Goal: Navigation & Orientation: Find specific page/section

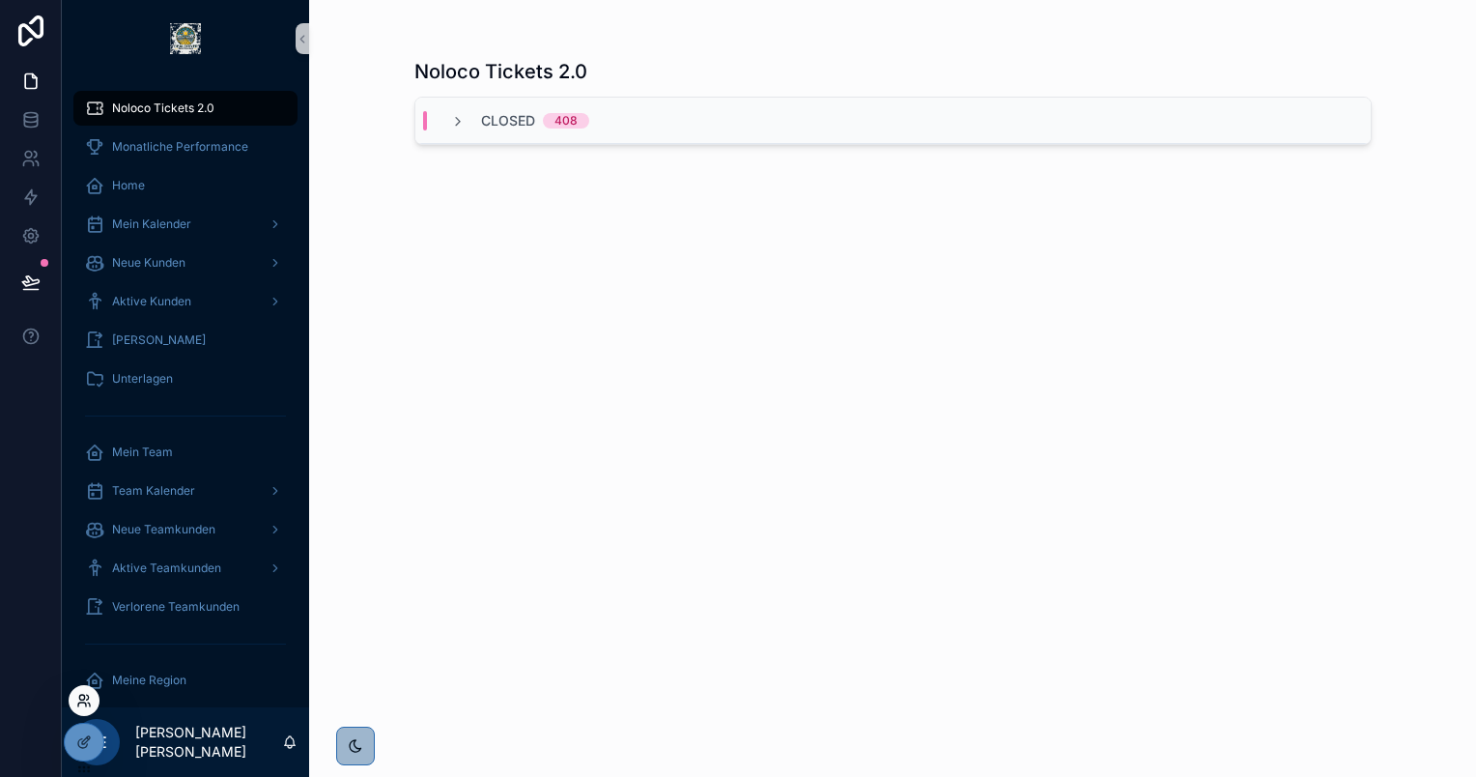
click at [84, 700] on icon at bounding box center [83, 699] width 15 height 15
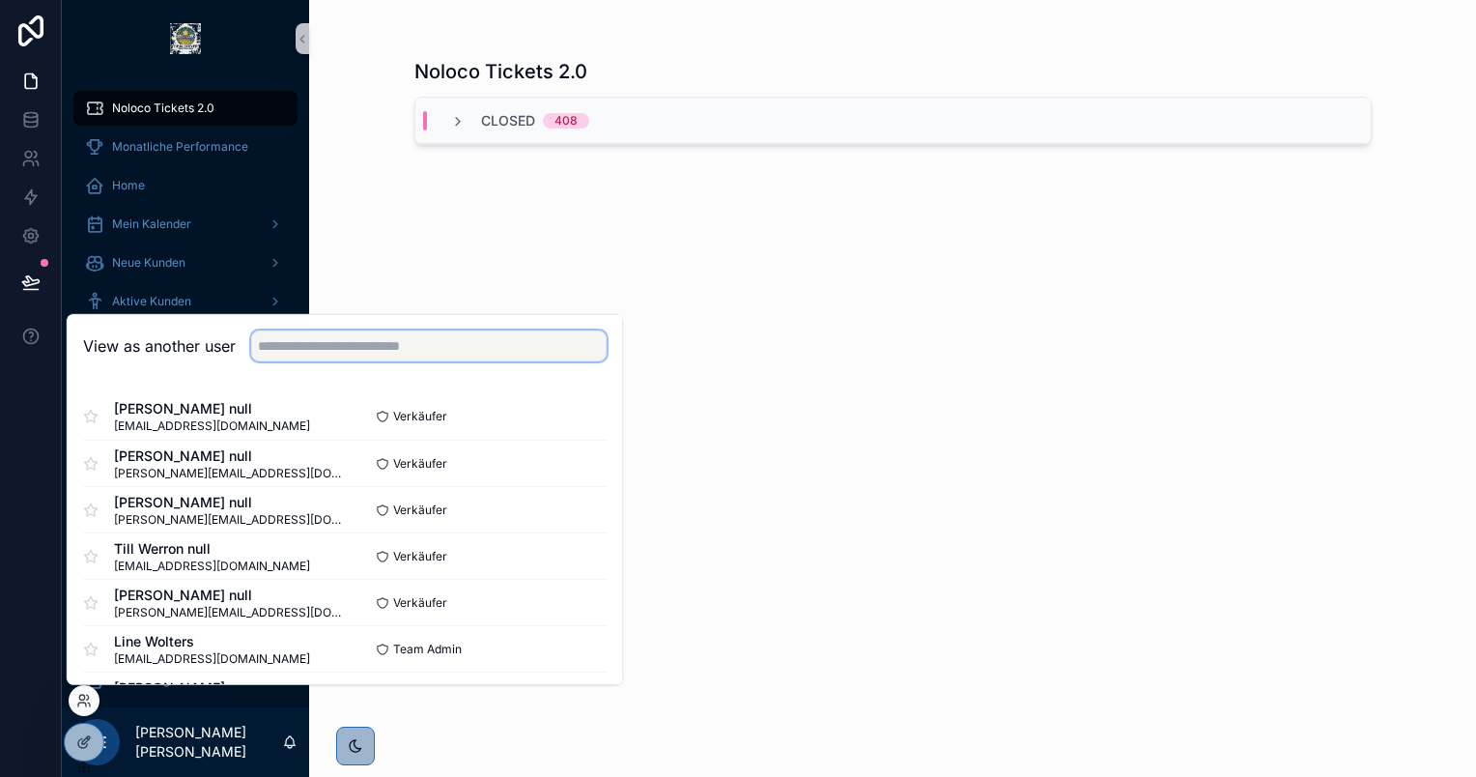
click at [429, 337] on input "text" at bounding box center [428, 345] width 355 height 31
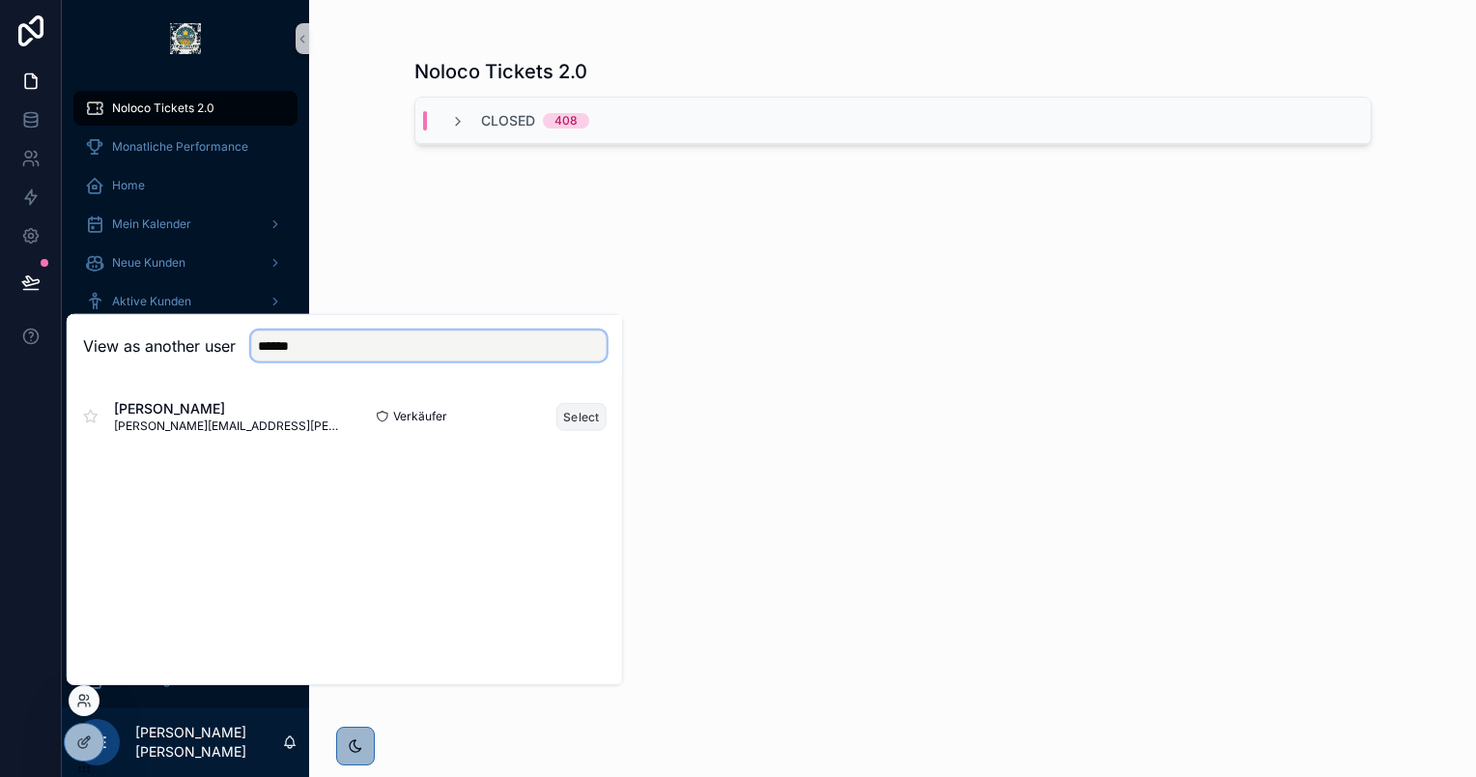
type input "******"
click at [581, 420] on button "Select" at bounding box center [581, 416] width 50 height 28
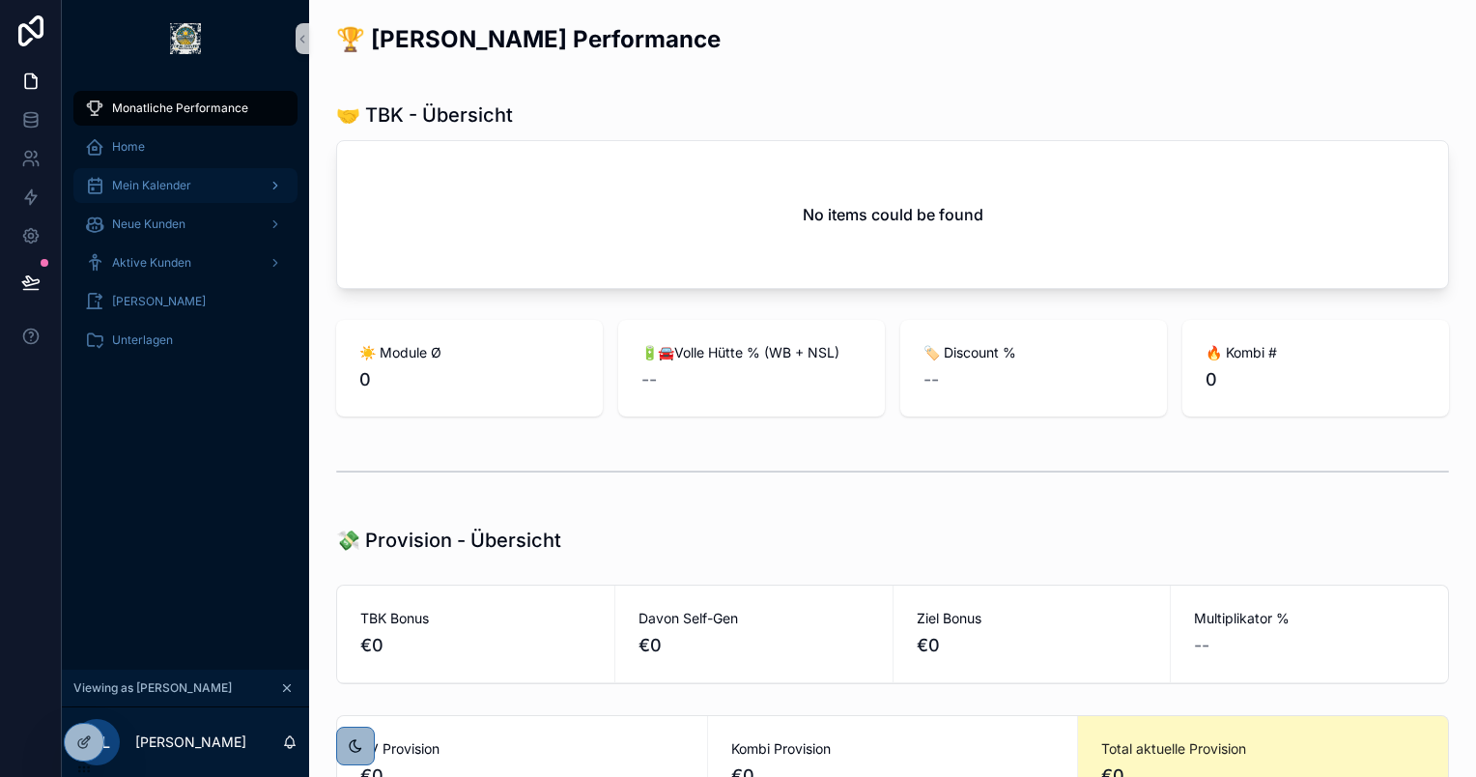
click at [151, 197] on div "Mein Kalender" at bounding box center [185, 185] width 201 height 31
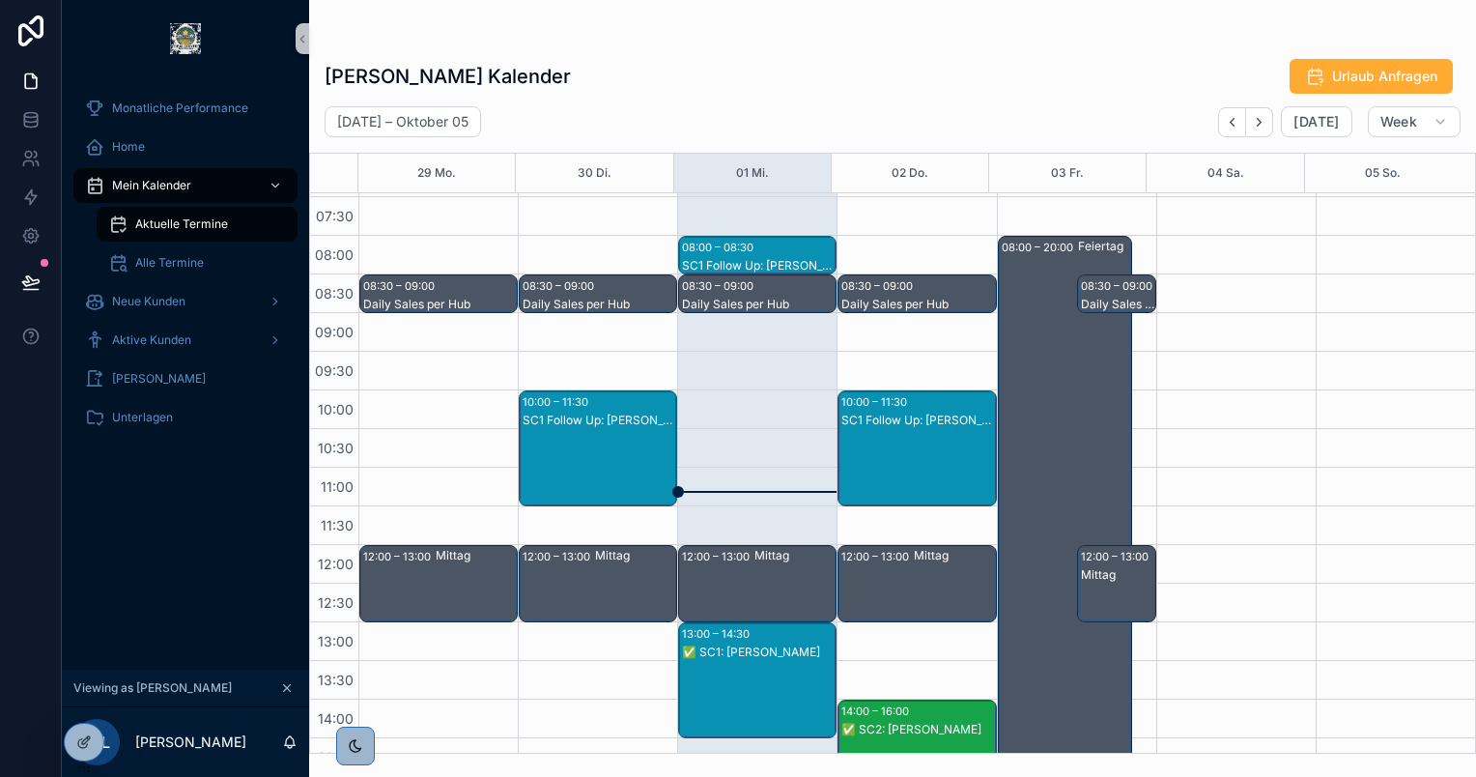
scroll to position [142, 0]
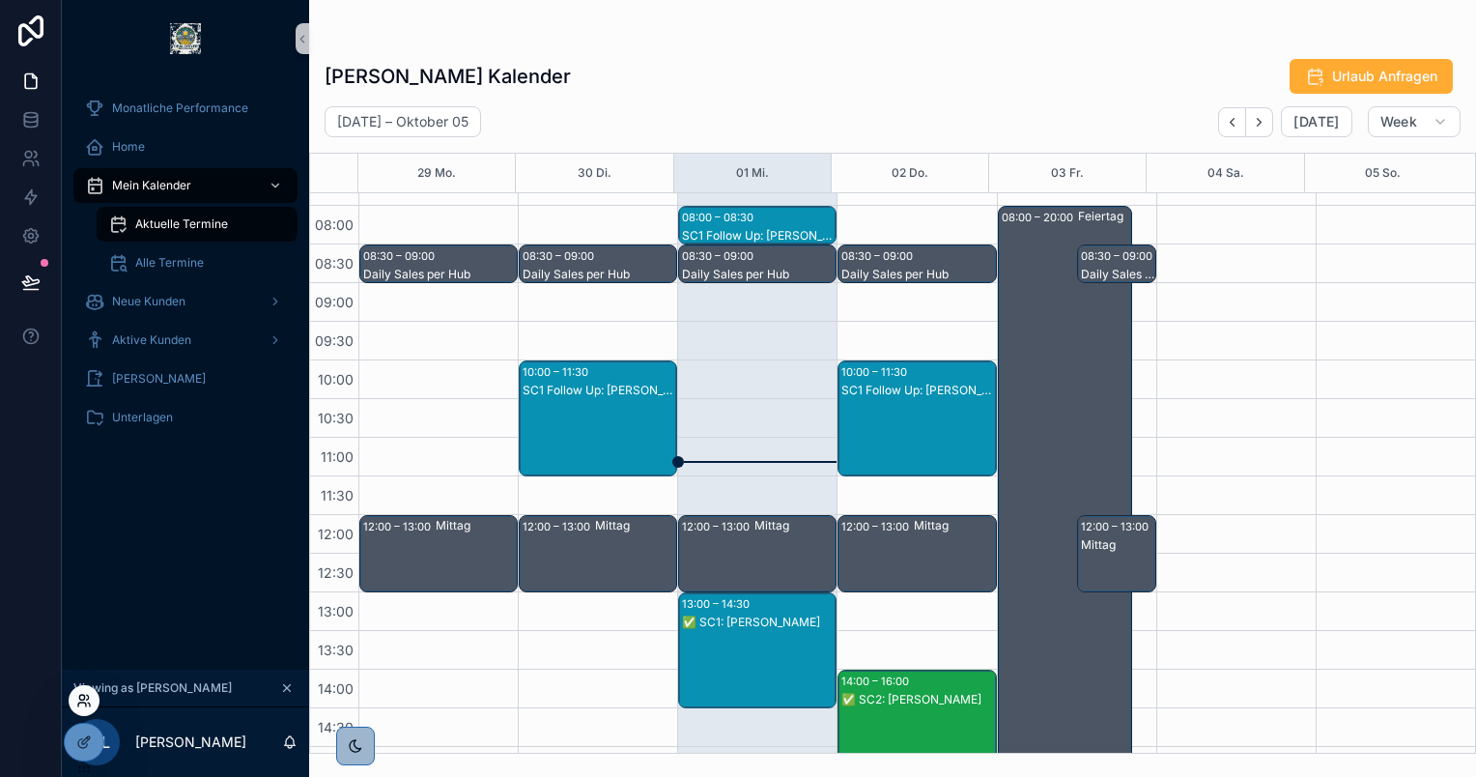
click at [88, 695] on icon at bounding box center [88, 696] width 2 height 5
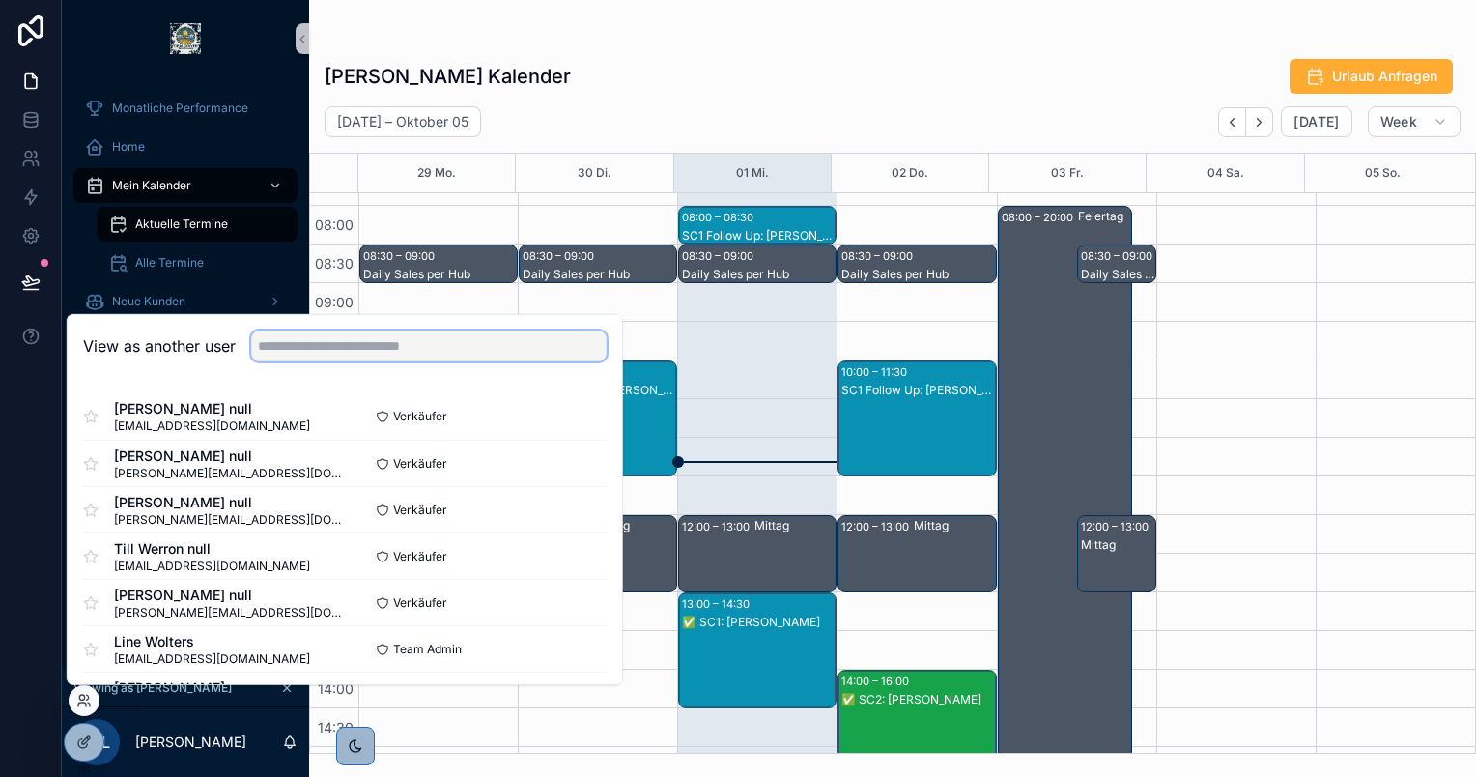
click at [353, 341] on input "text" at bounding box center [428, 345] width 355 height 31
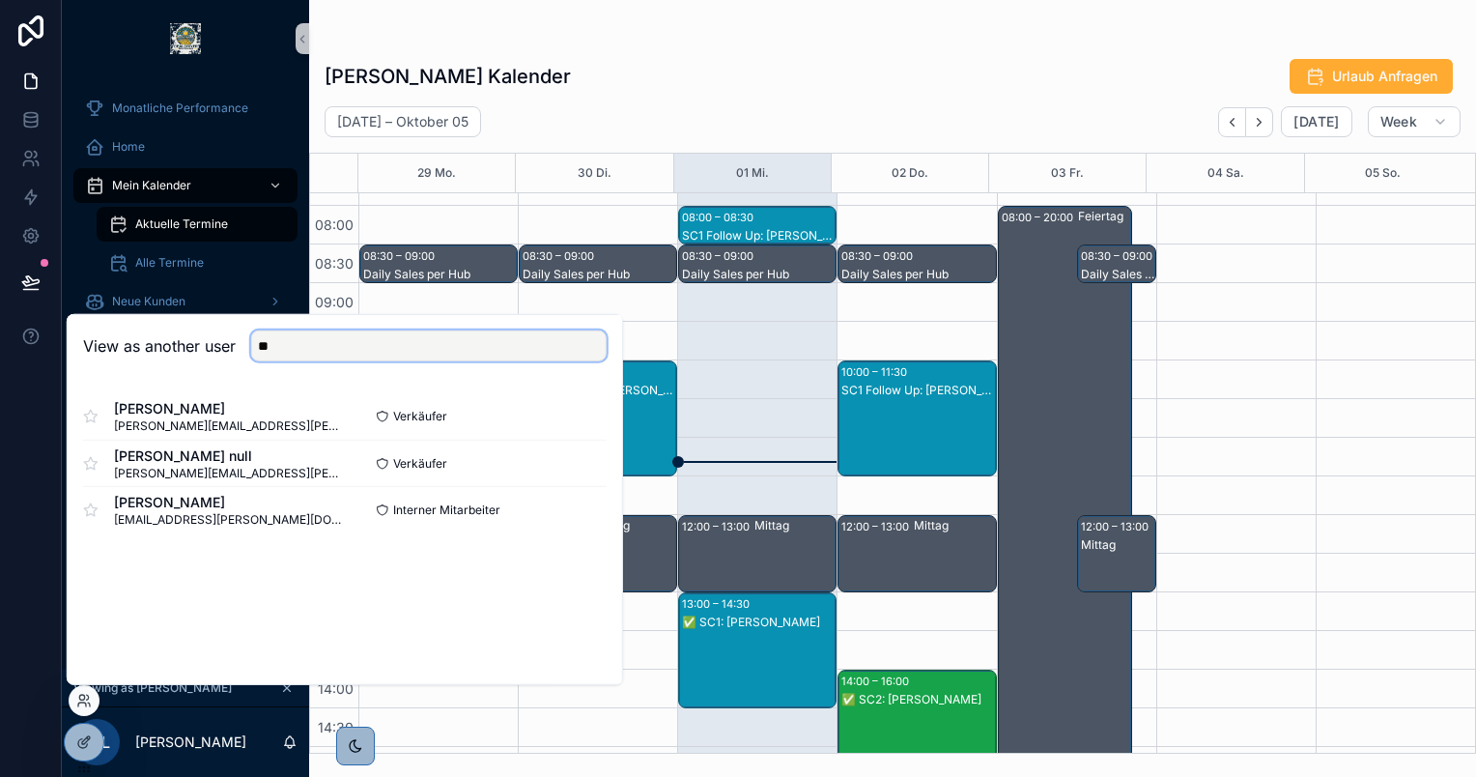
type input "*"
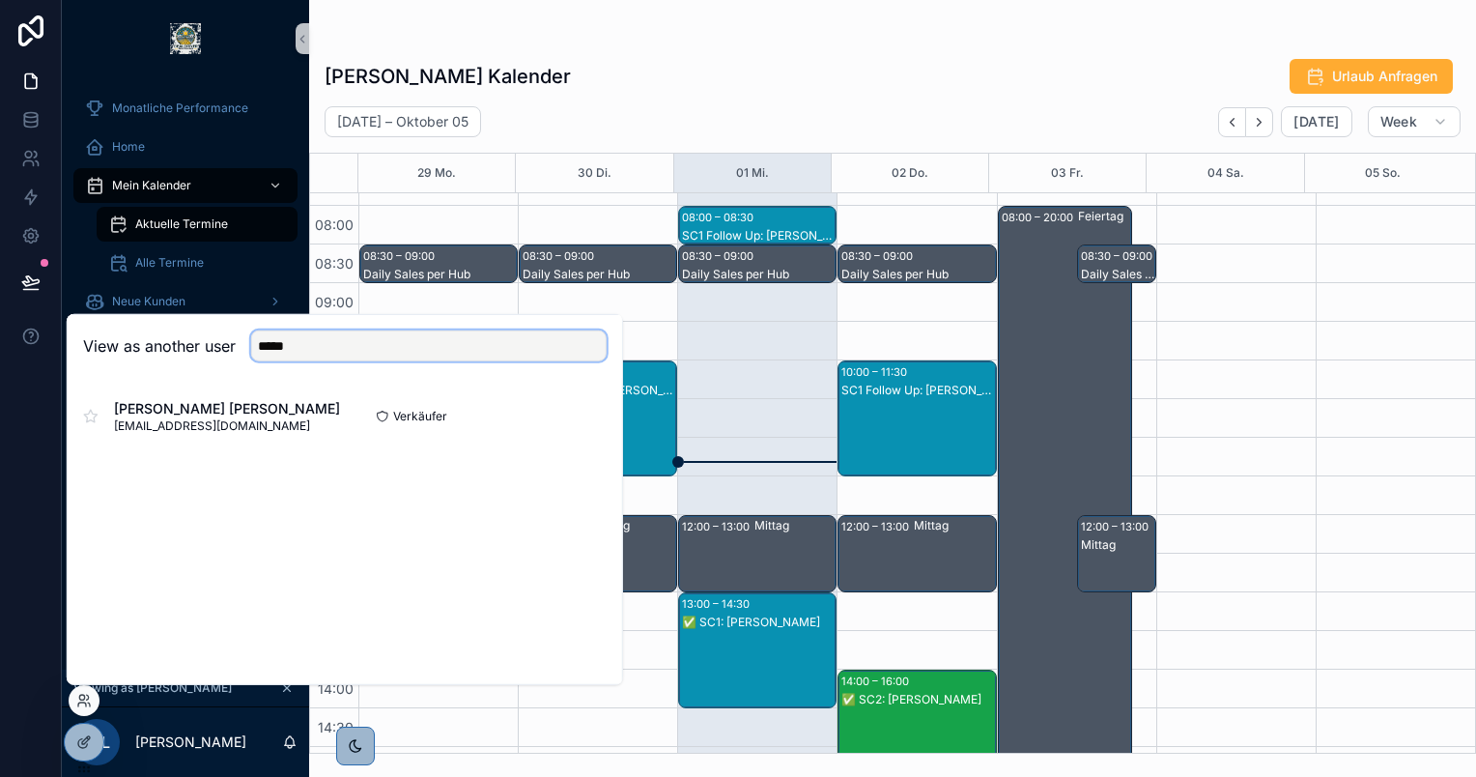
type input "*****"
click at [607, 409] on div "Claas-Oliver Seedler Seedler claas.seedler@enpal.de Verkäufer Select" at bounding box center [345, 416] width 554 height 77
click at [577, 416] on button "Select" at bounding box center [581, 416] width 50 height 28
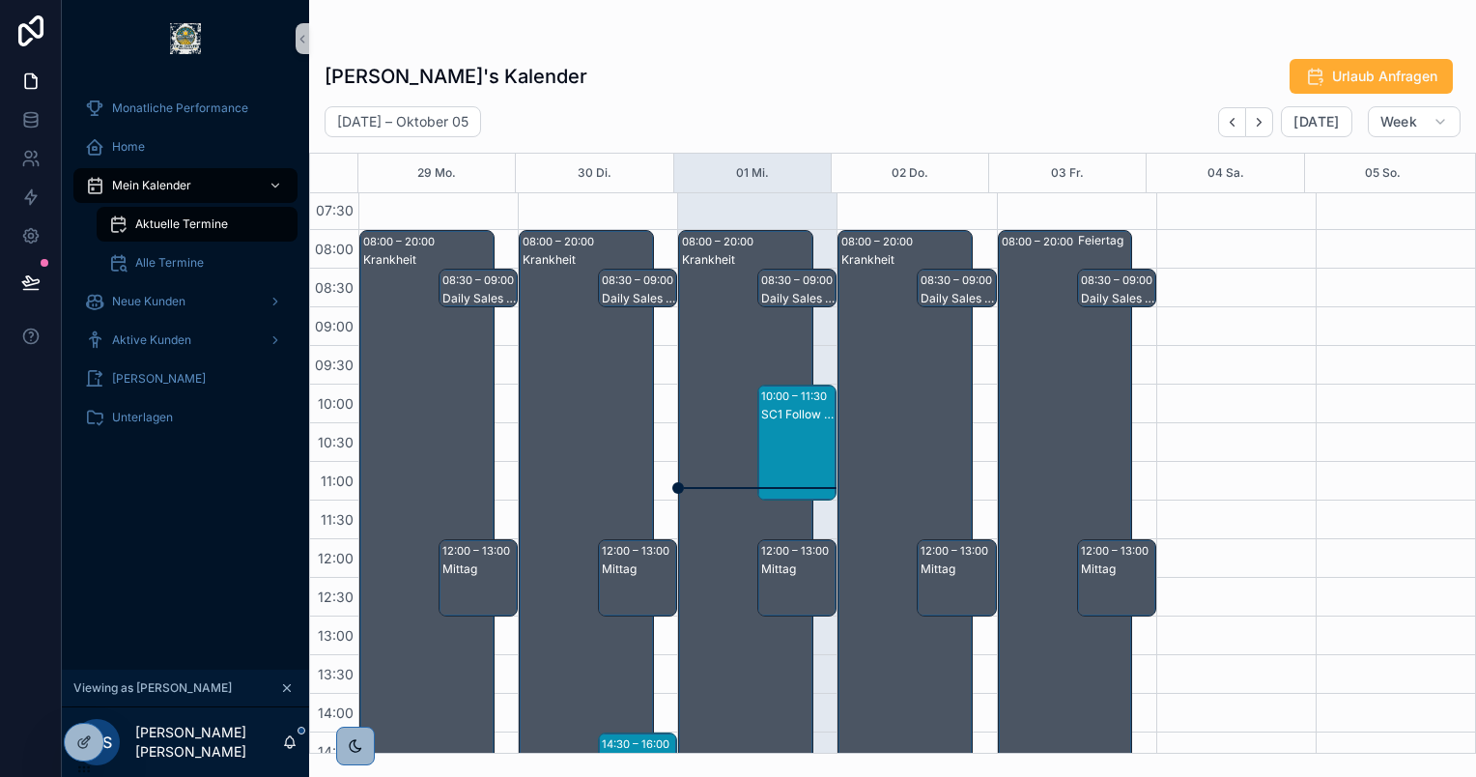
scroll to position [119, 0]
click at [85, 708] on div at bounding box center [84, 700] width 31 height 31
click at [84, 692] on icon at bounding box center [83, 699] width 15 height 15
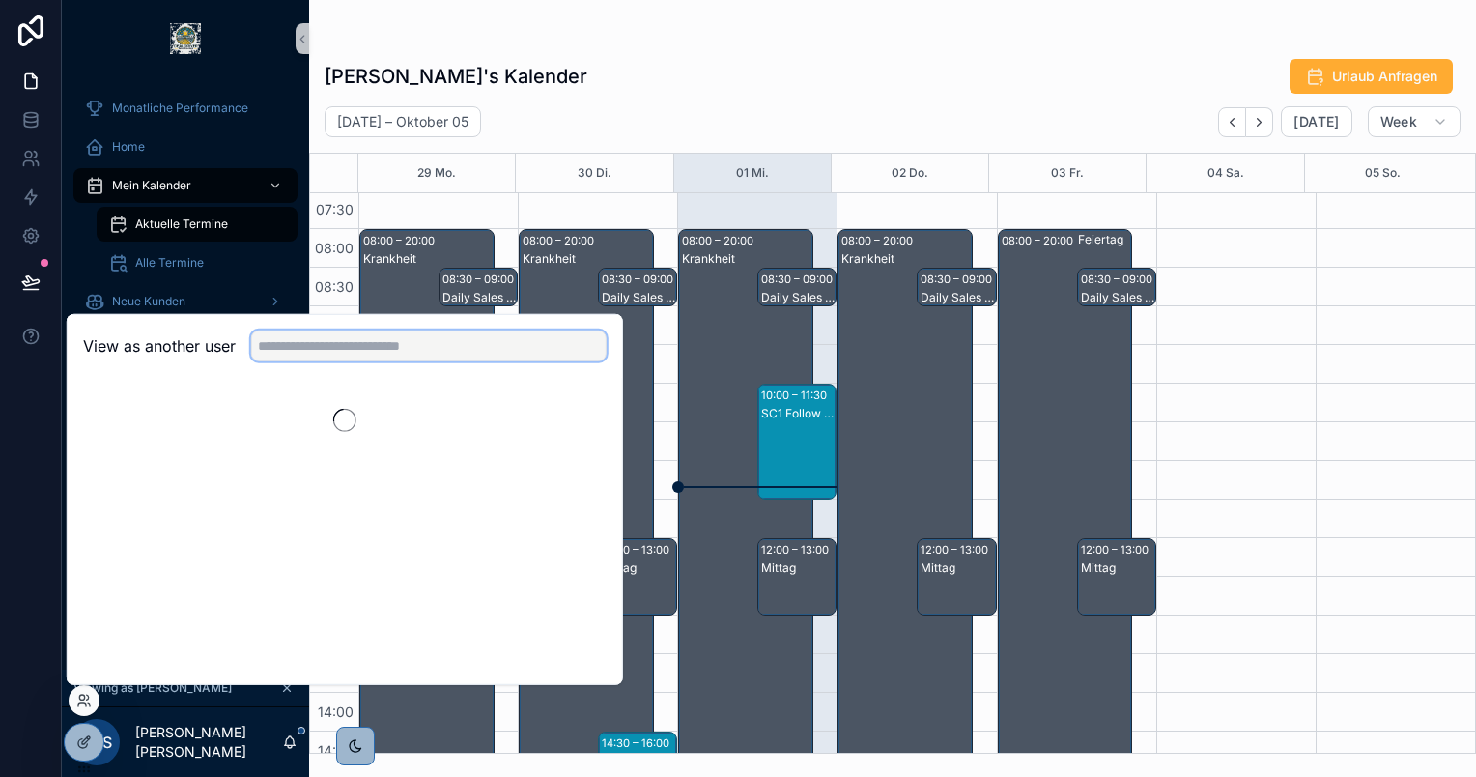
click at [398, 353] on input "text" at bounding box center [428, 345] width 355 height 31
type input "******"
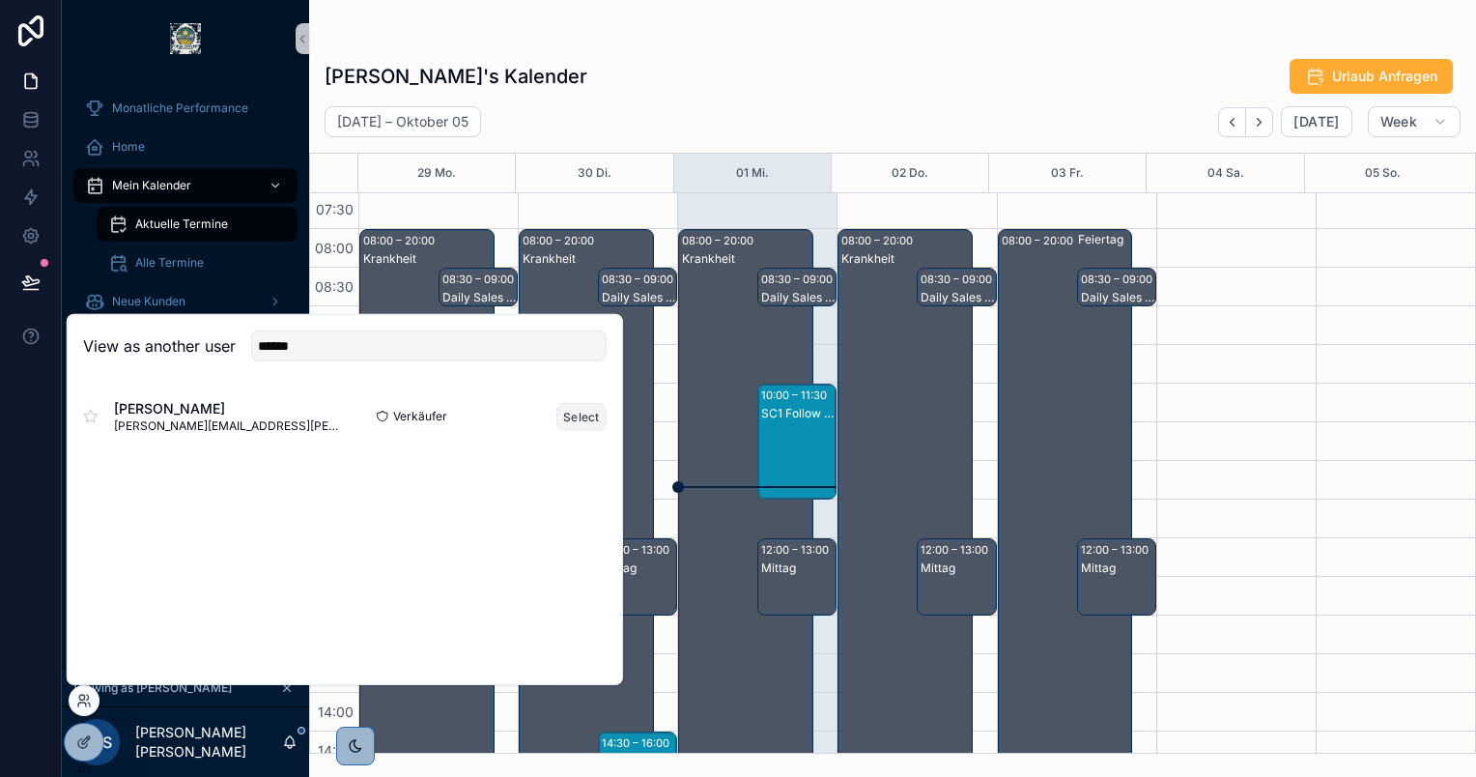
click at [582, 425] on button "Select" at bounding box center [581, 416] width 50 height 28
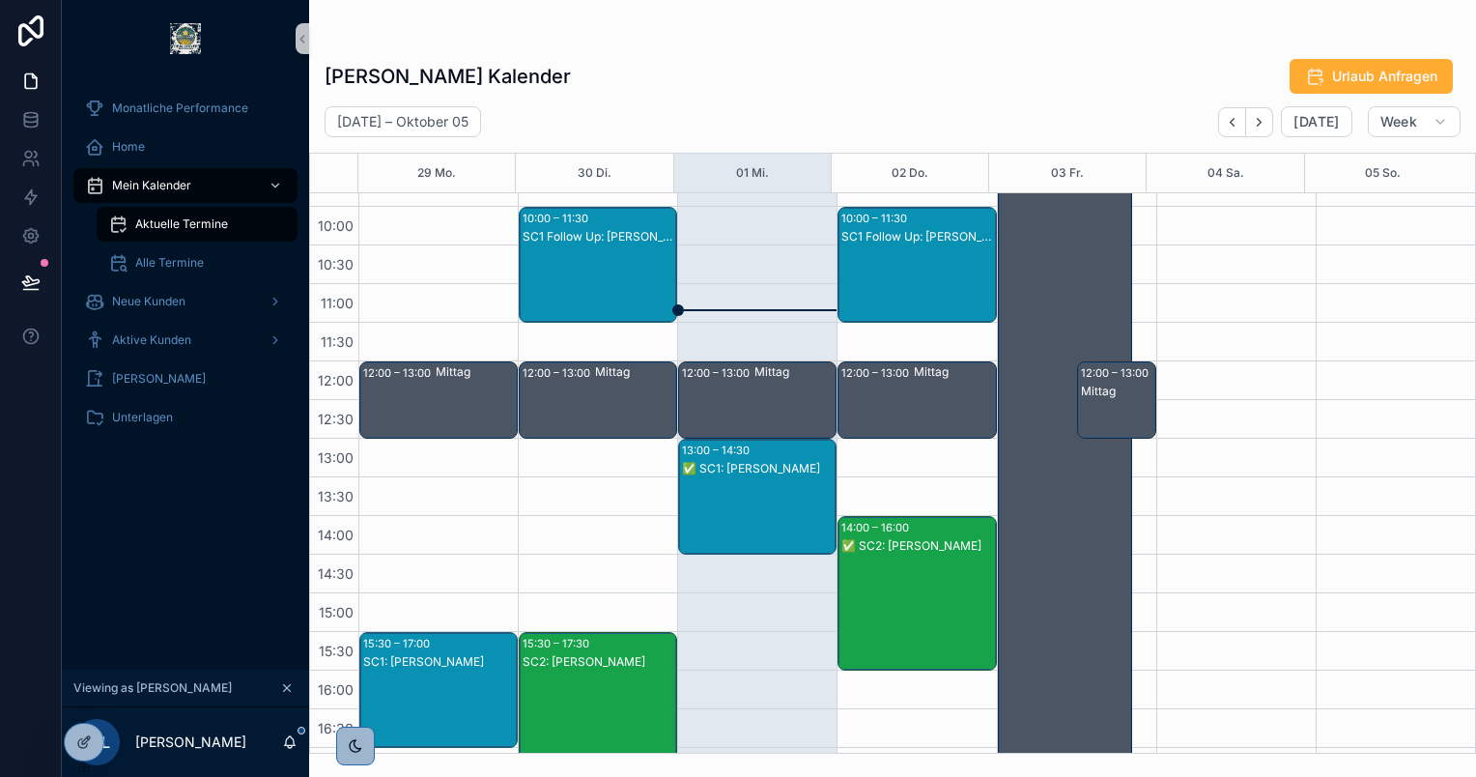
scroll to position [282, 0]
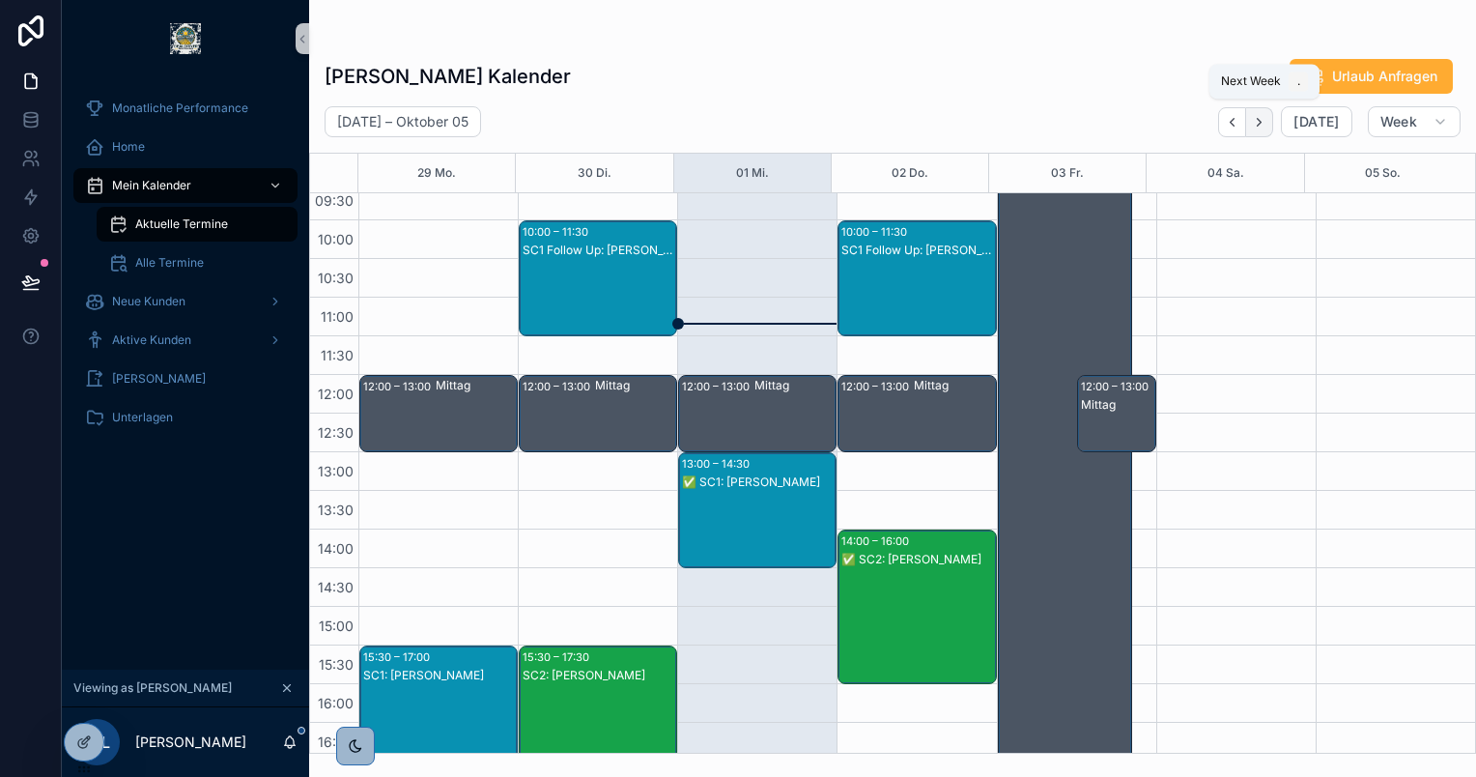
click at [1266, 119] on icon "Next" at bounding box center [1259, 122] width 14 height 14
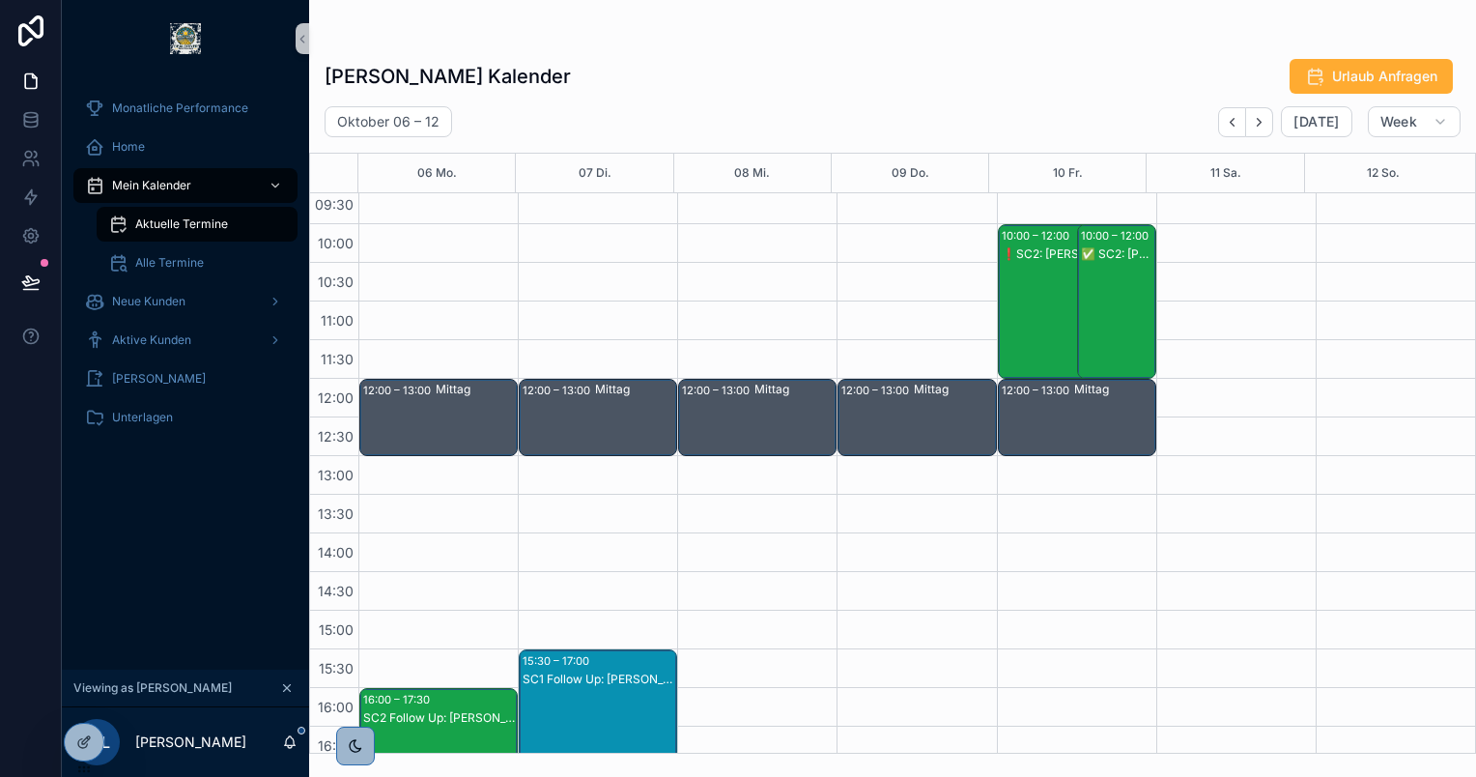
scroll to position [276, 0]
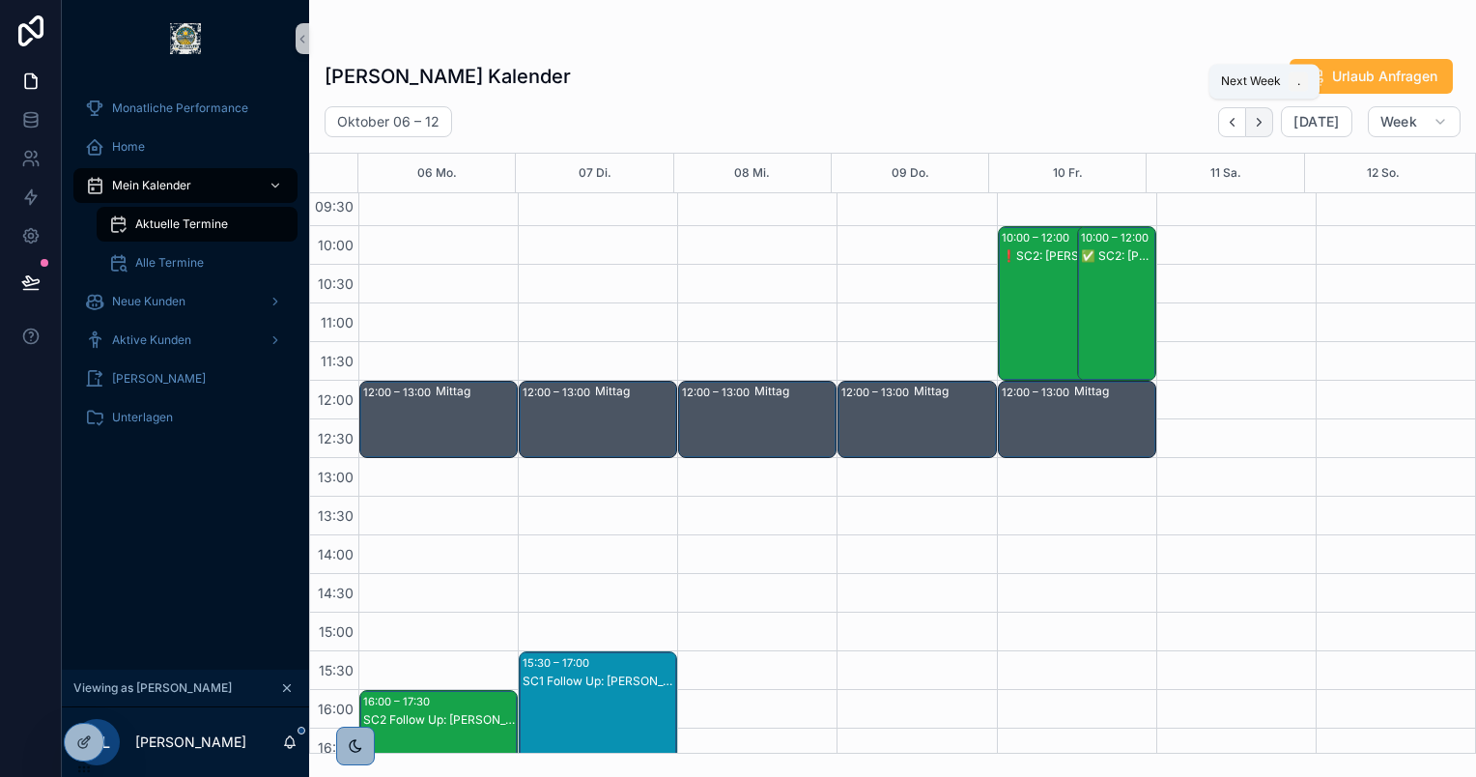
click at [1272, 124] on button "Next" at bounding box center [1259, 122] width 27 height 30
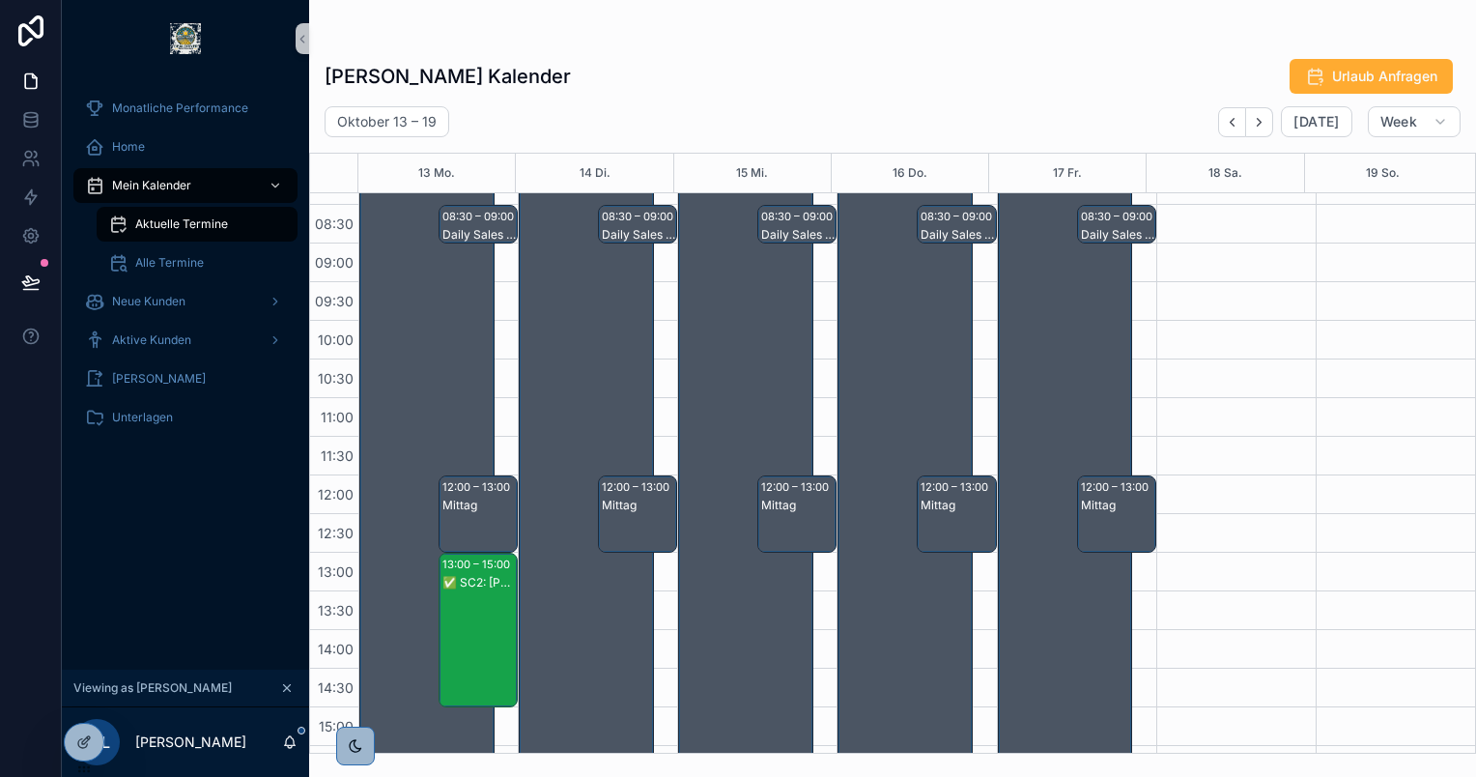
scroll to position [184, 0]
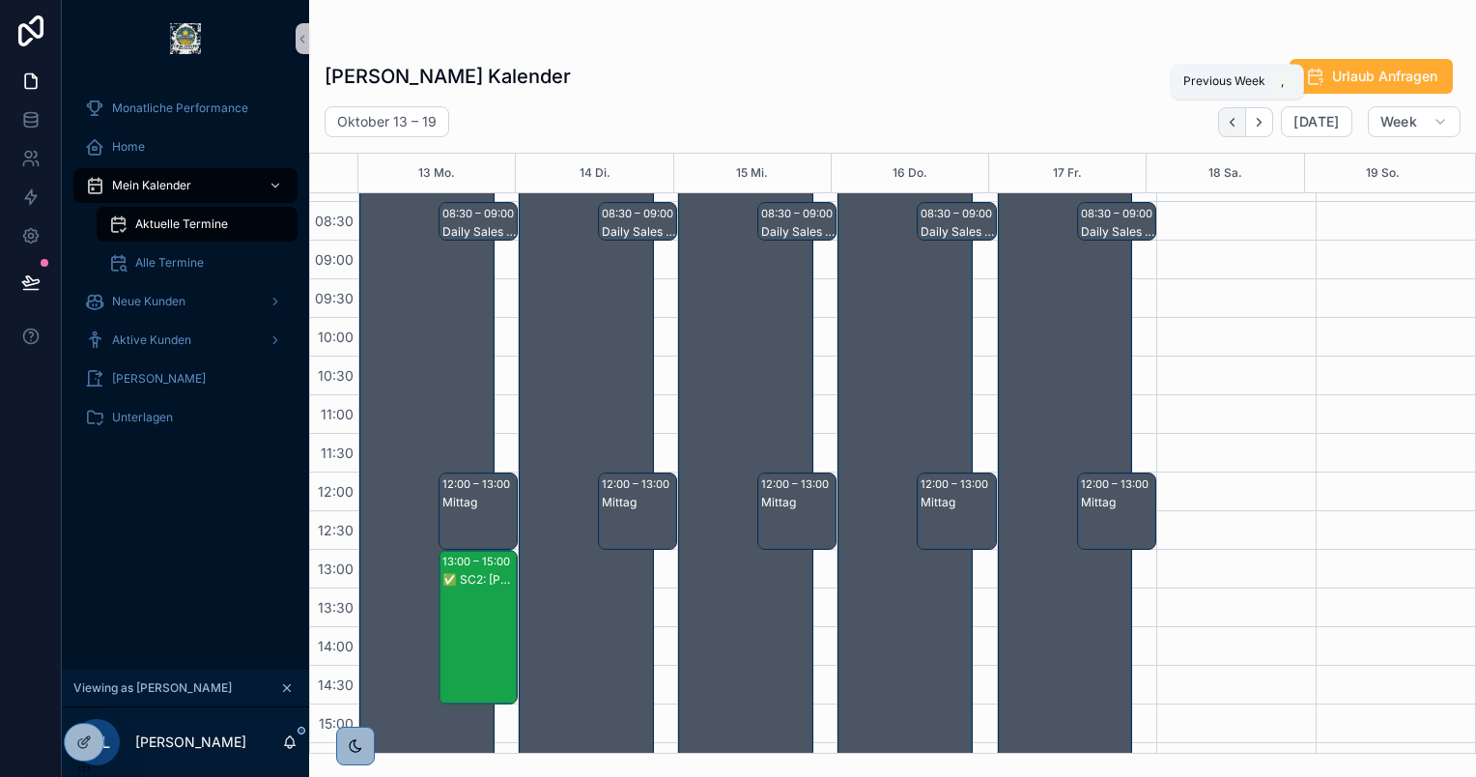
click at [1230, 122] on icon "Back" at bounding box center [1232, 122] width 14 height 14
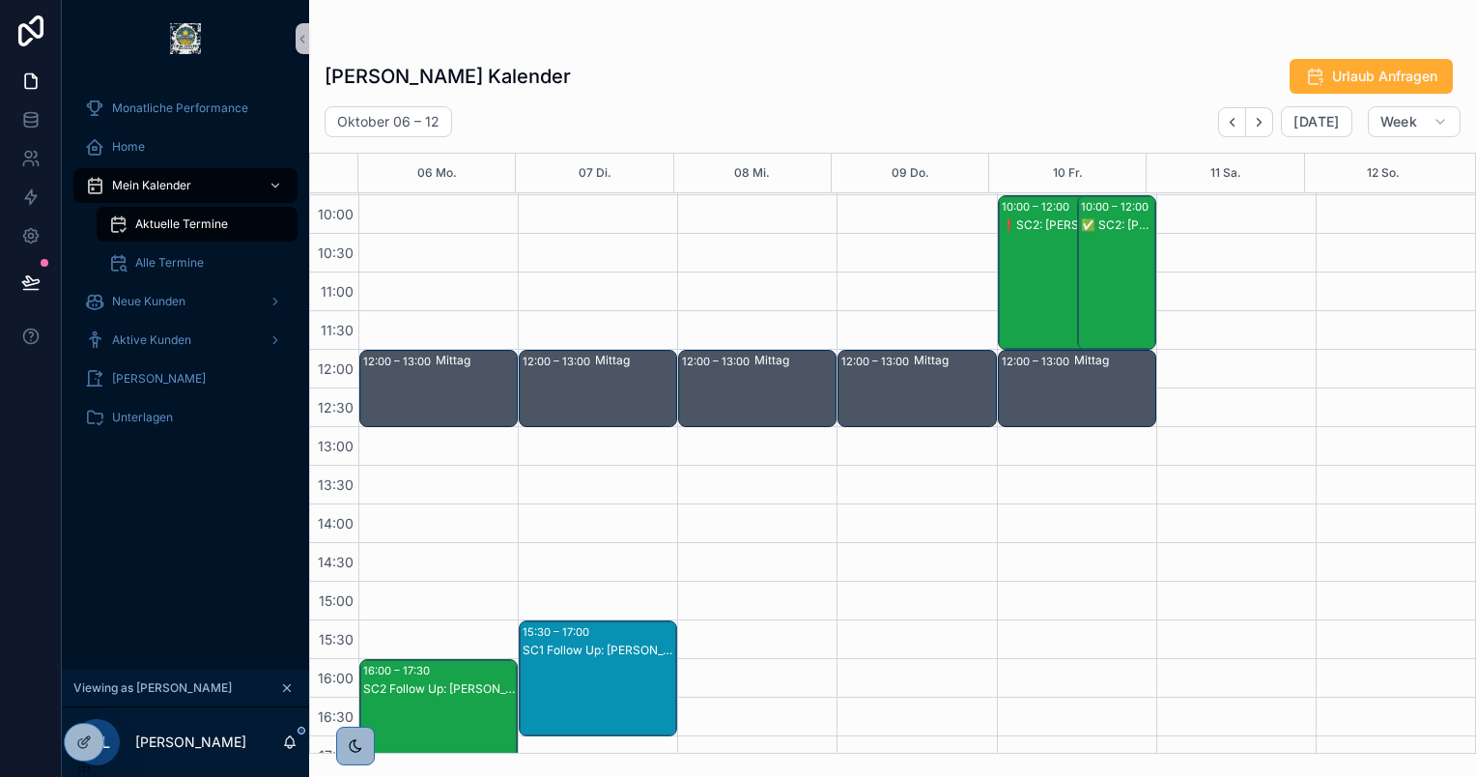
scroll to position [308, 0]
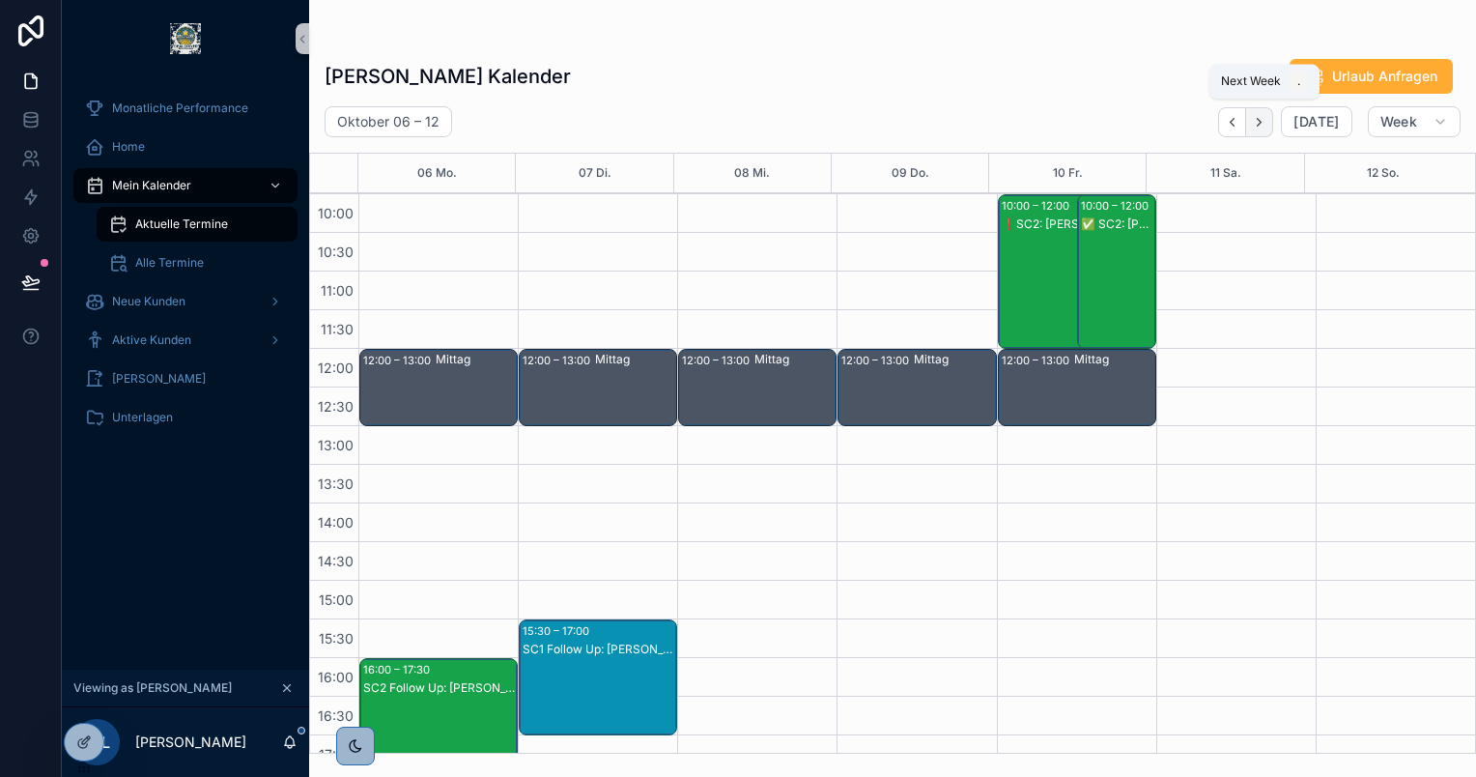
click at [1259, 117] on icon "Next" at bounding box center [1259, 122] width 14 height 14
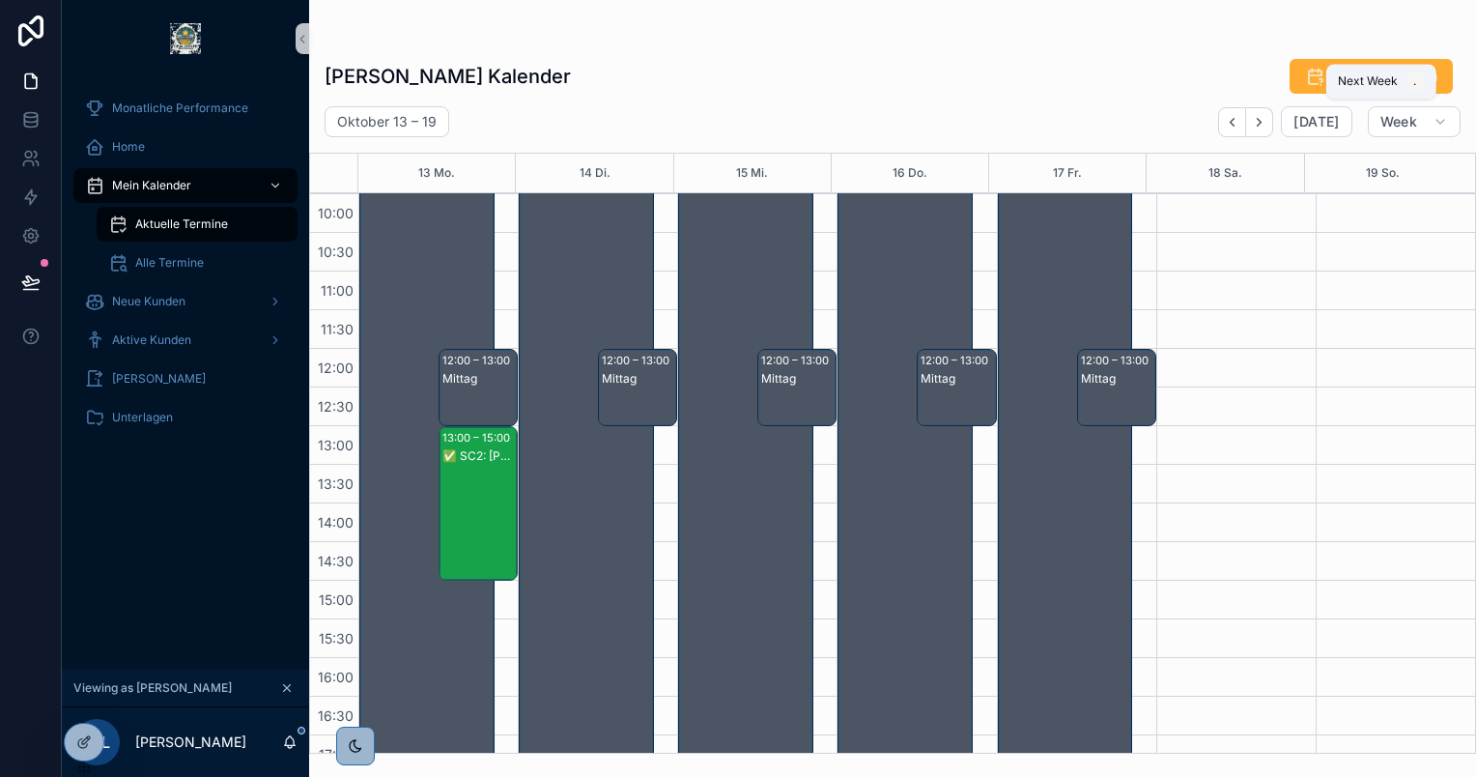
click at [1259, 117] on icon "Next" at bounding box center [1259, 122] width 14 height 14
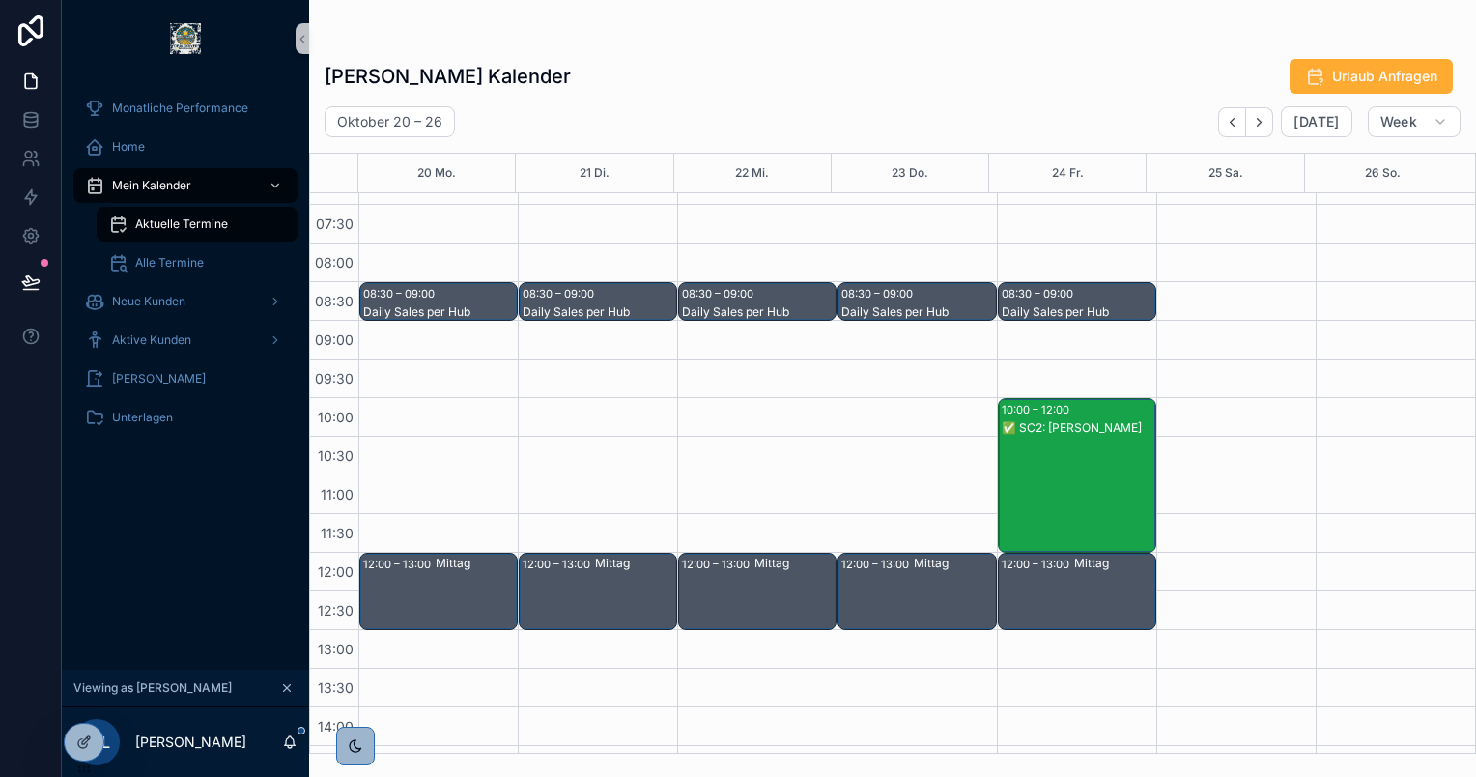
scroll to position [99, 0]
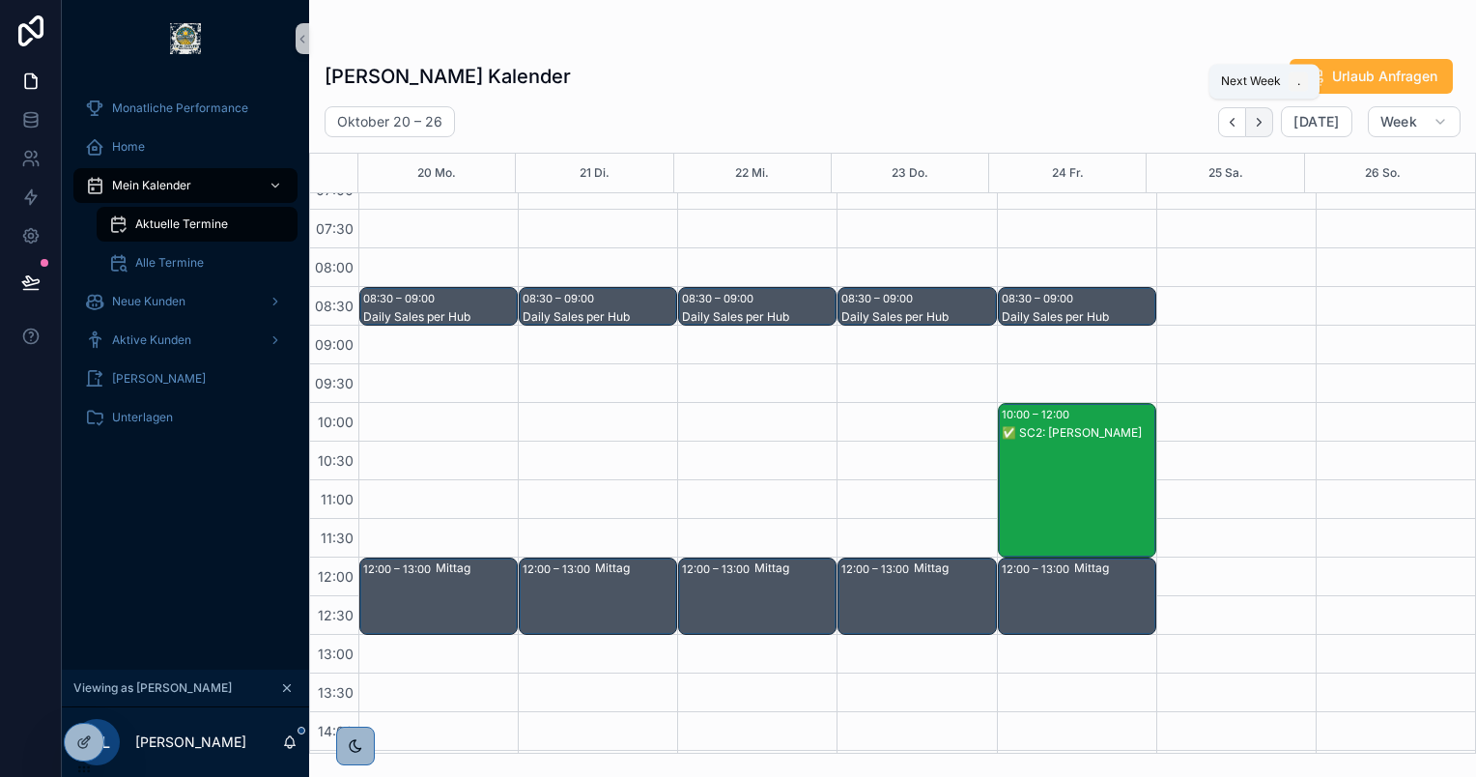
click at [1254, 112] on button "Next" at bounding box center [1259, 122] width 27 height 30
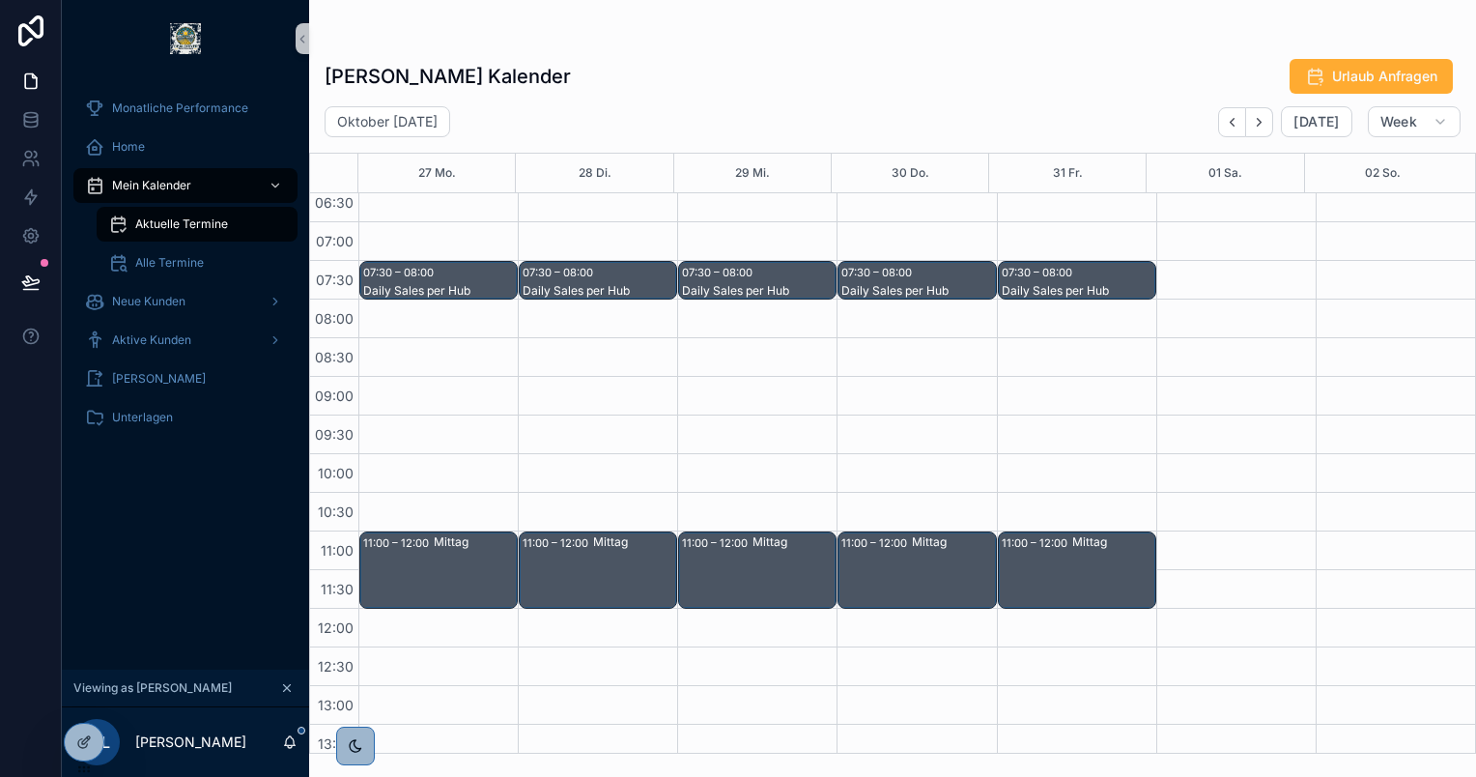
scroll to position [70, 0]
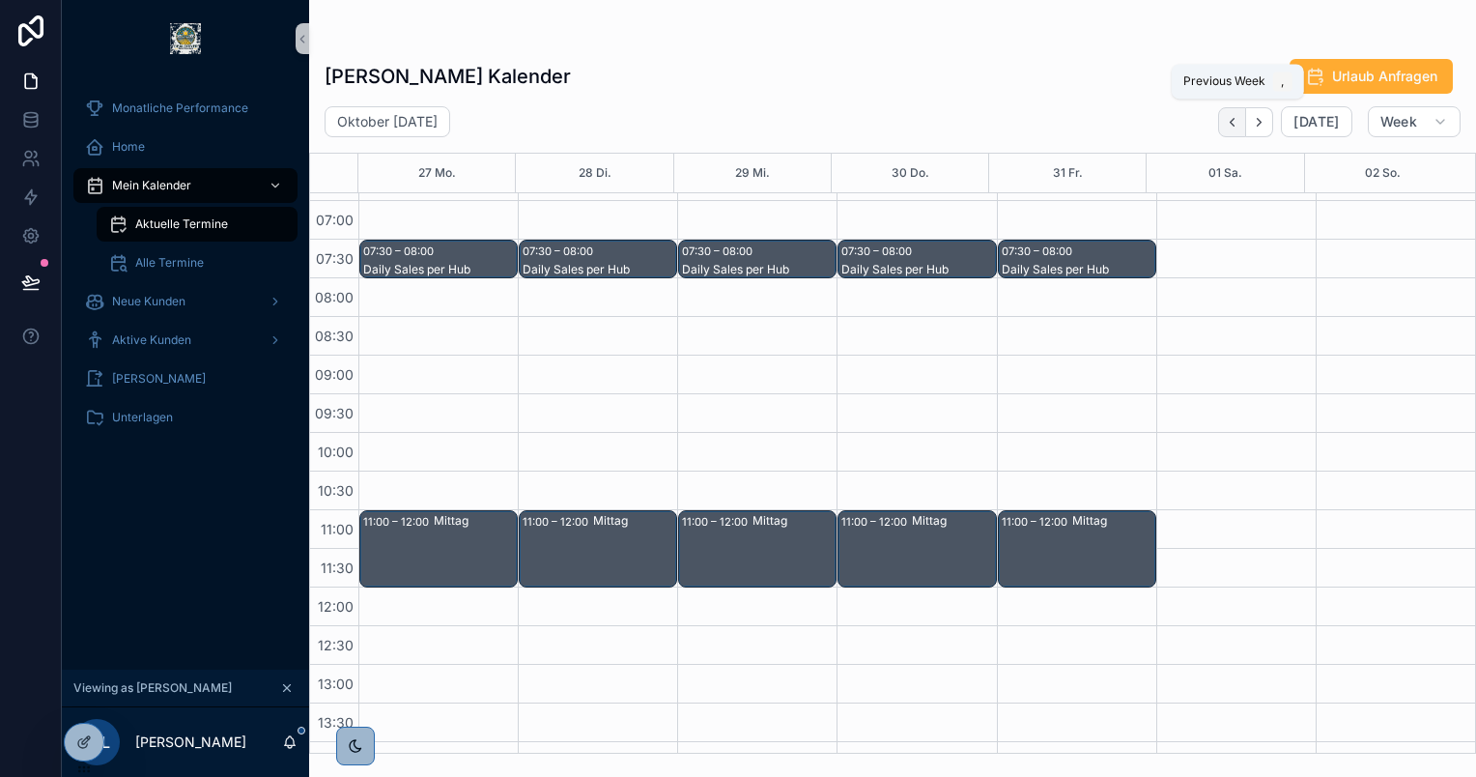
click at [1237, 116] on icon "Back" at bounding box center [1232, 122] width 14 height 14
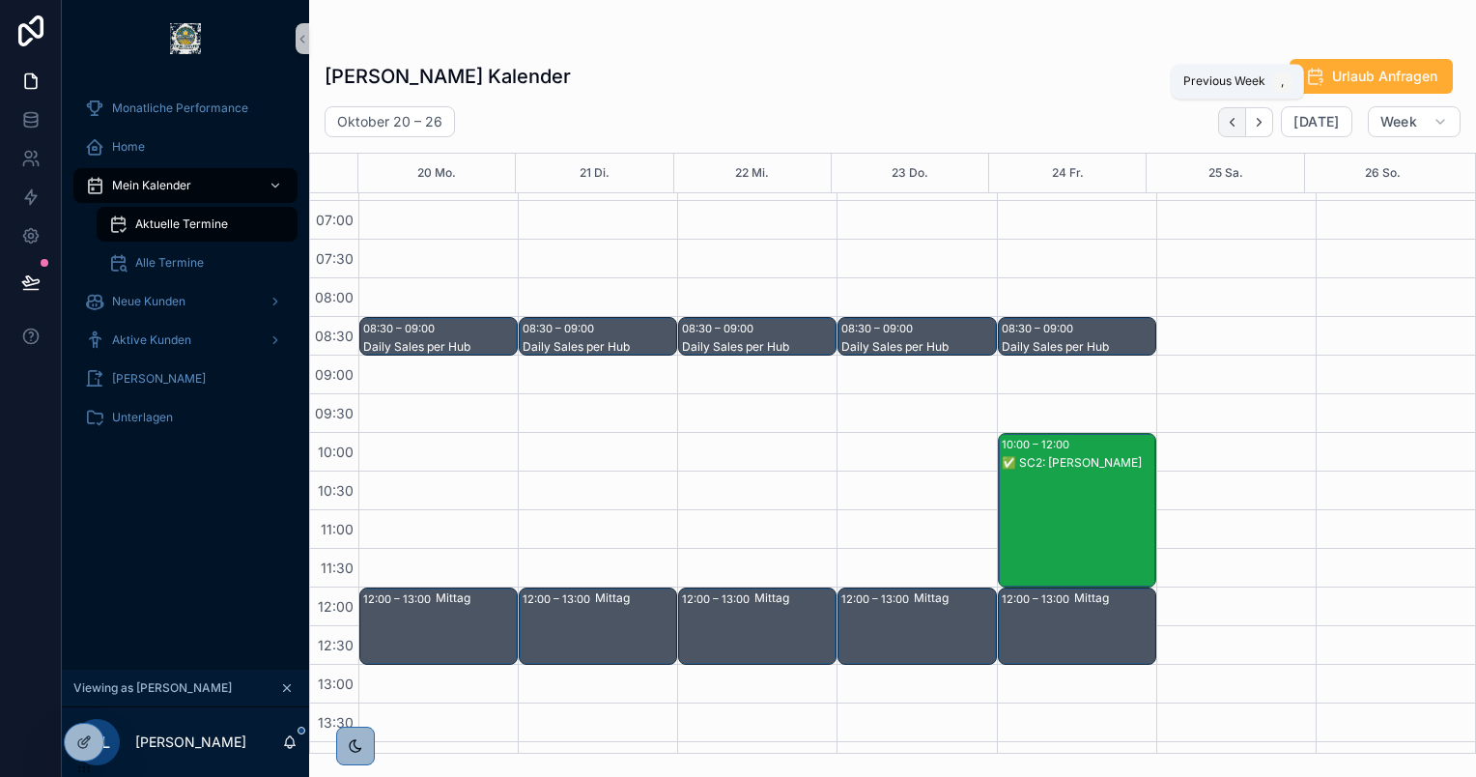
click at [1233, 111] on button "Back" at bounding box center [1232, 122] width 28 height 30
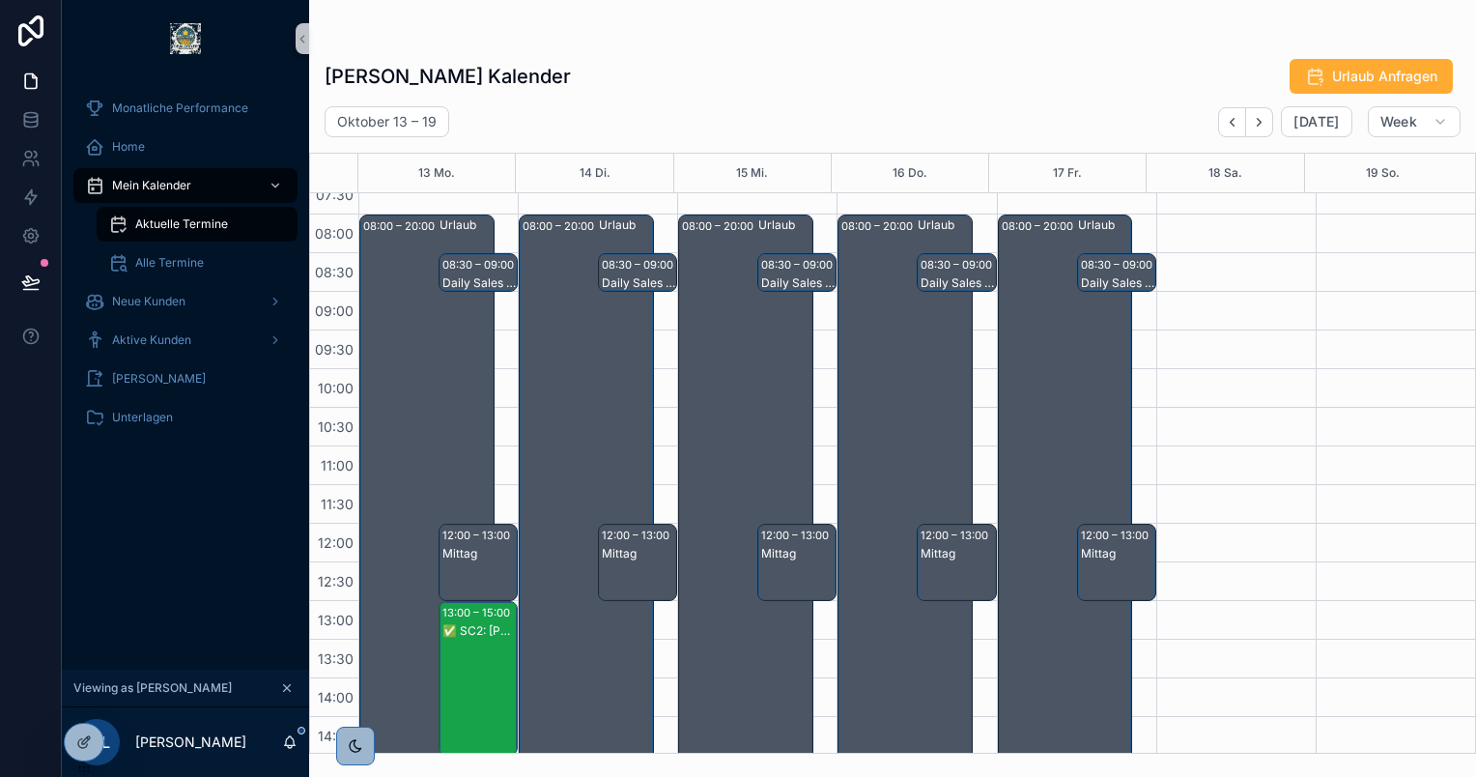
scroll to position [129, 0]
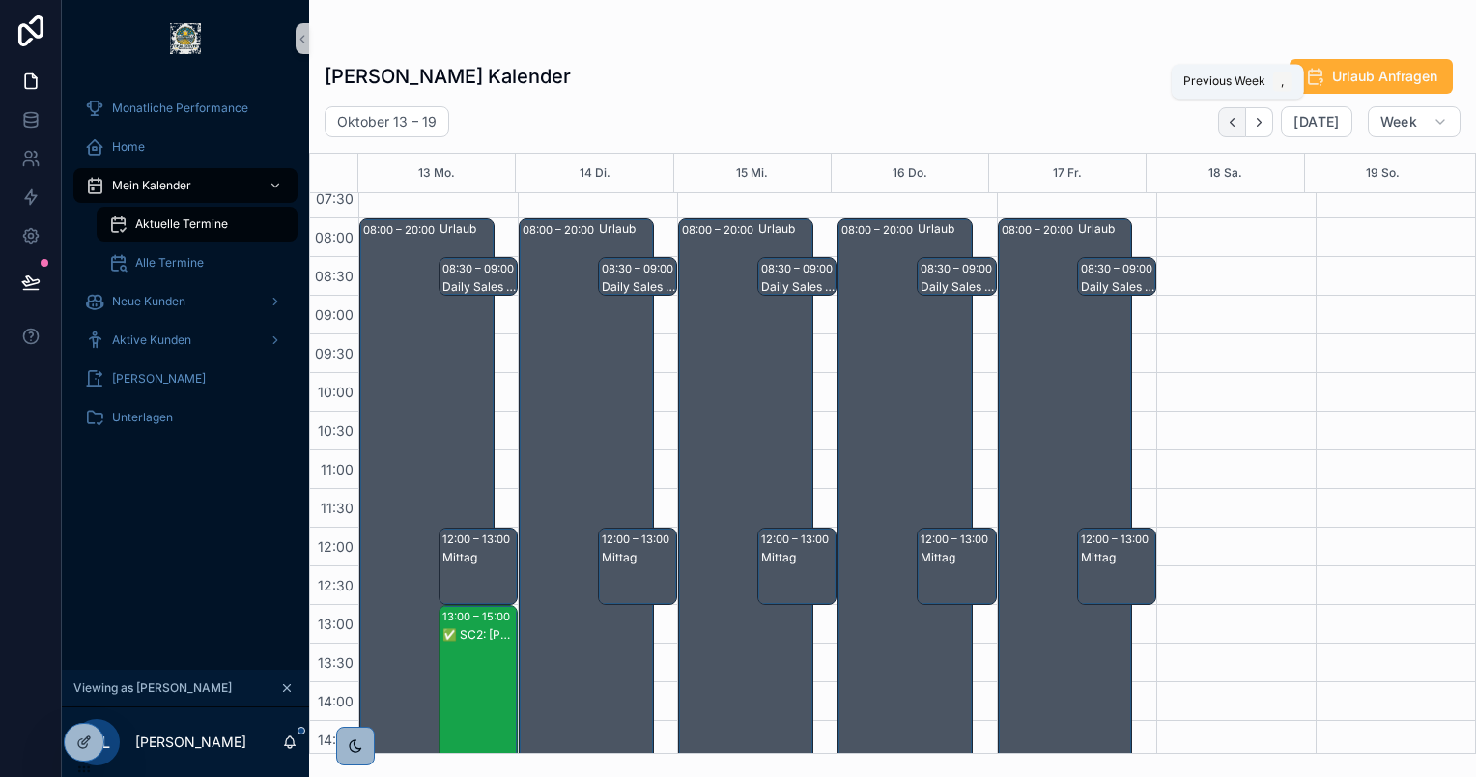
click at [1232, 119] on icon "Back" at bounding box center [1232, 122] width 14 height 14
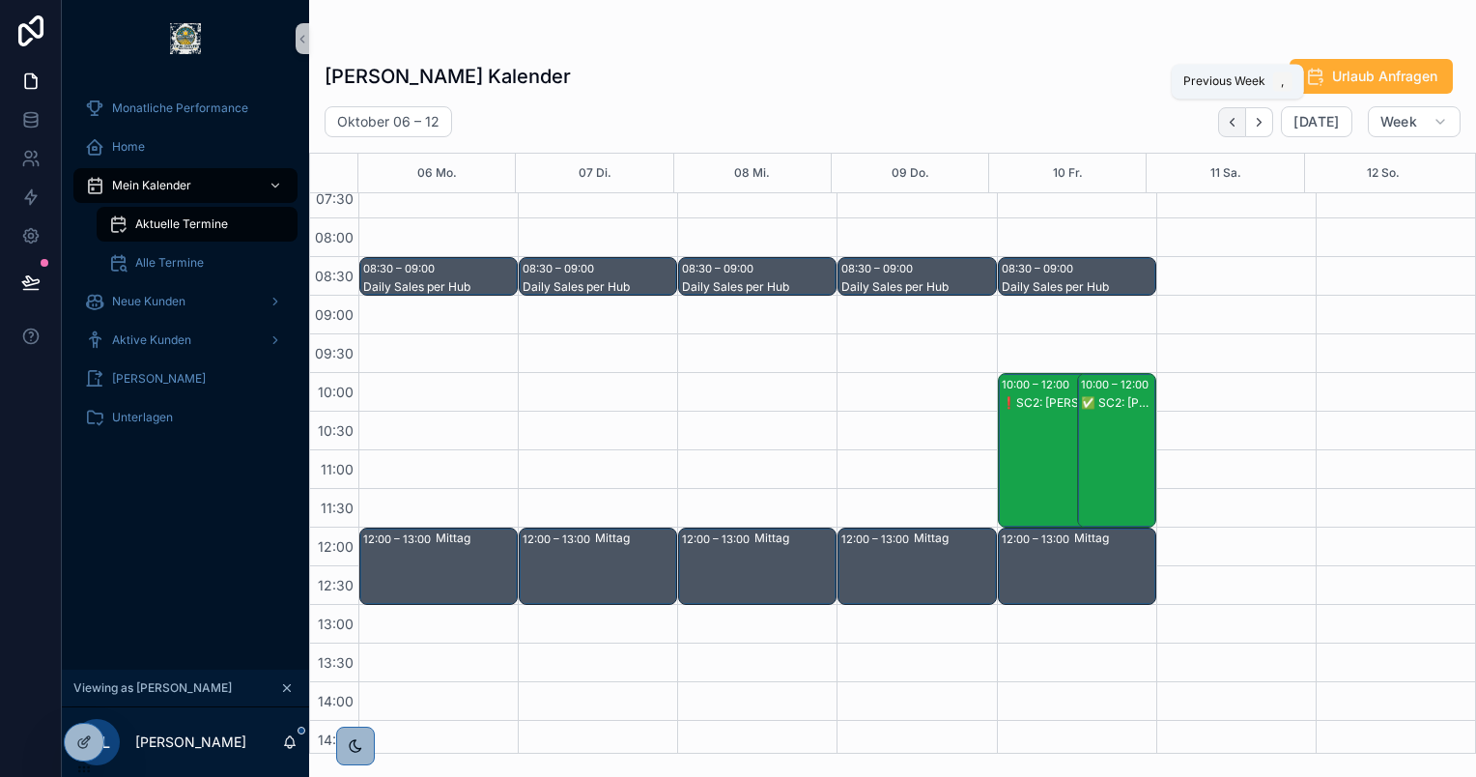
click at [1239, 125] on icon "Back" at bounding box center [1232, 122] width 14 height 14
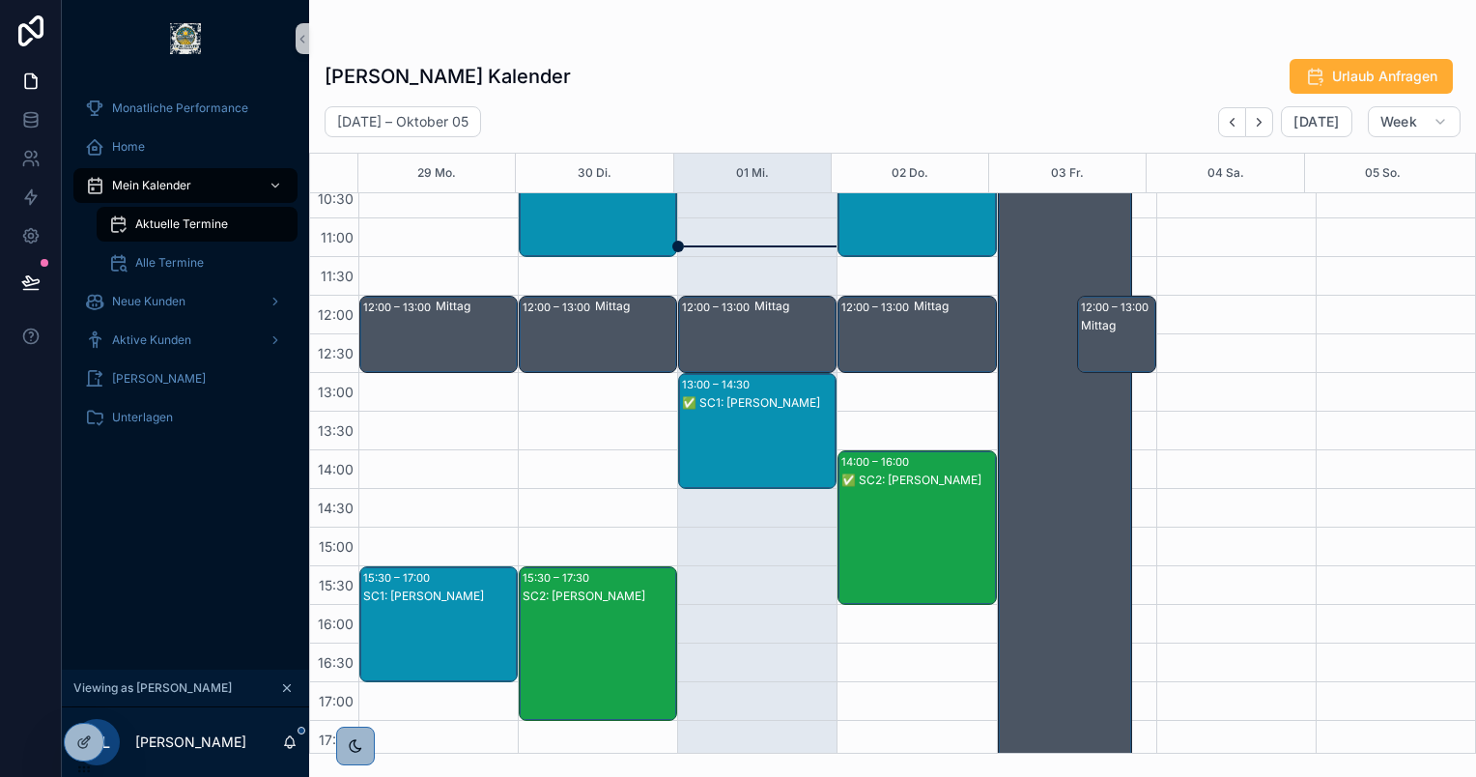
scroll to position [359, 0]
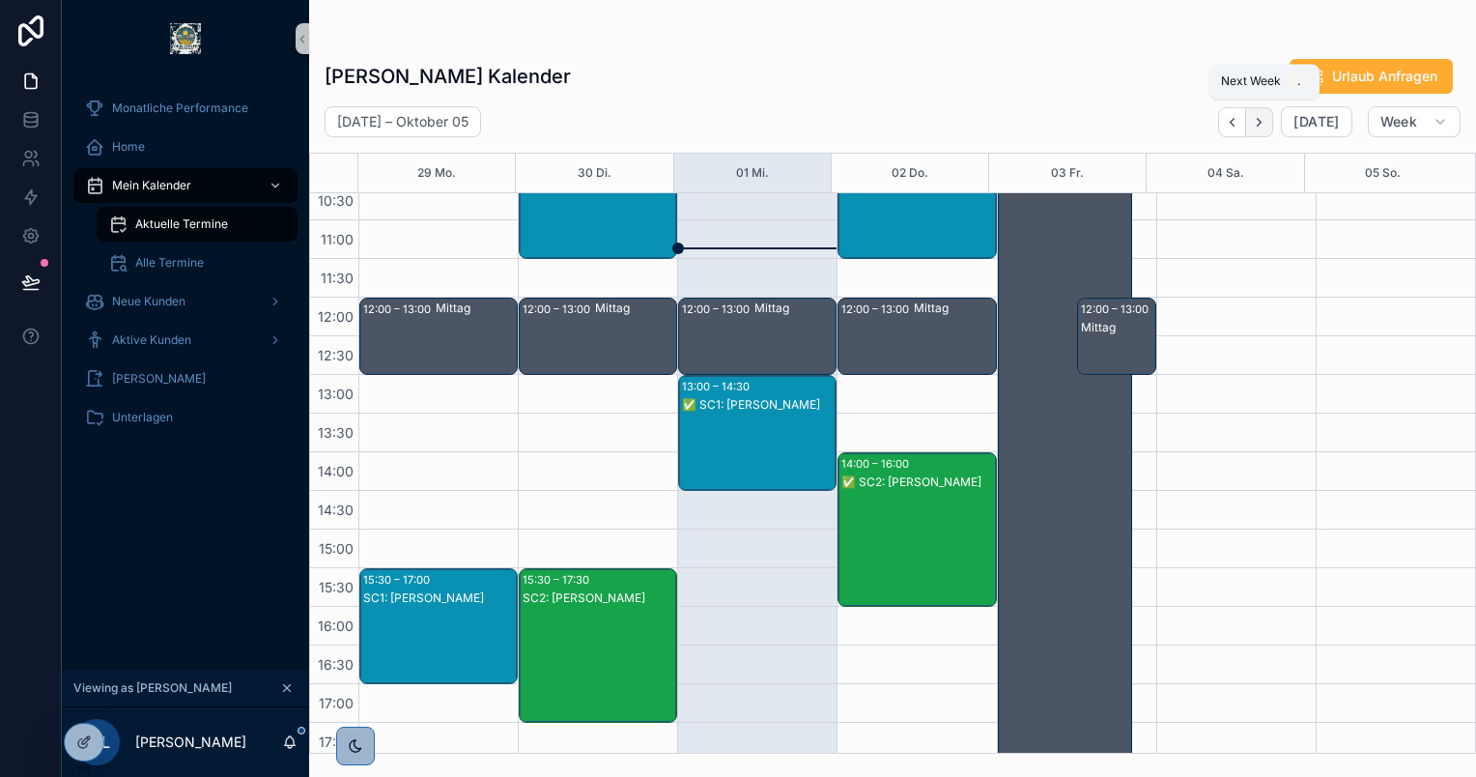
click at [1259, 115] on icon "Next" at bounding box center [1259, 122] width 14 height 14
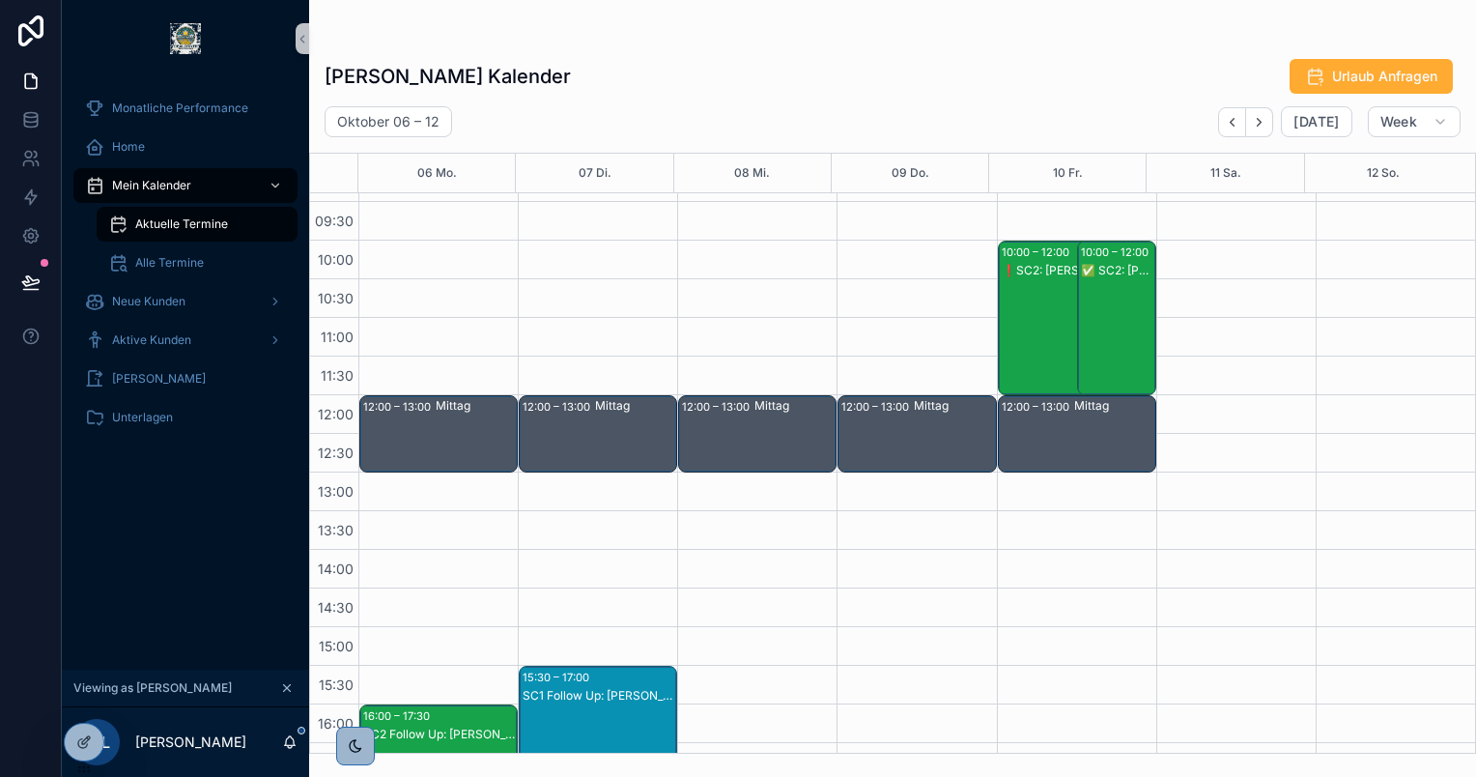
scroll to position [261, 0]
click at [1233, 126] on icon "Back" at bounding box center [1232, 122] width 14 height 14
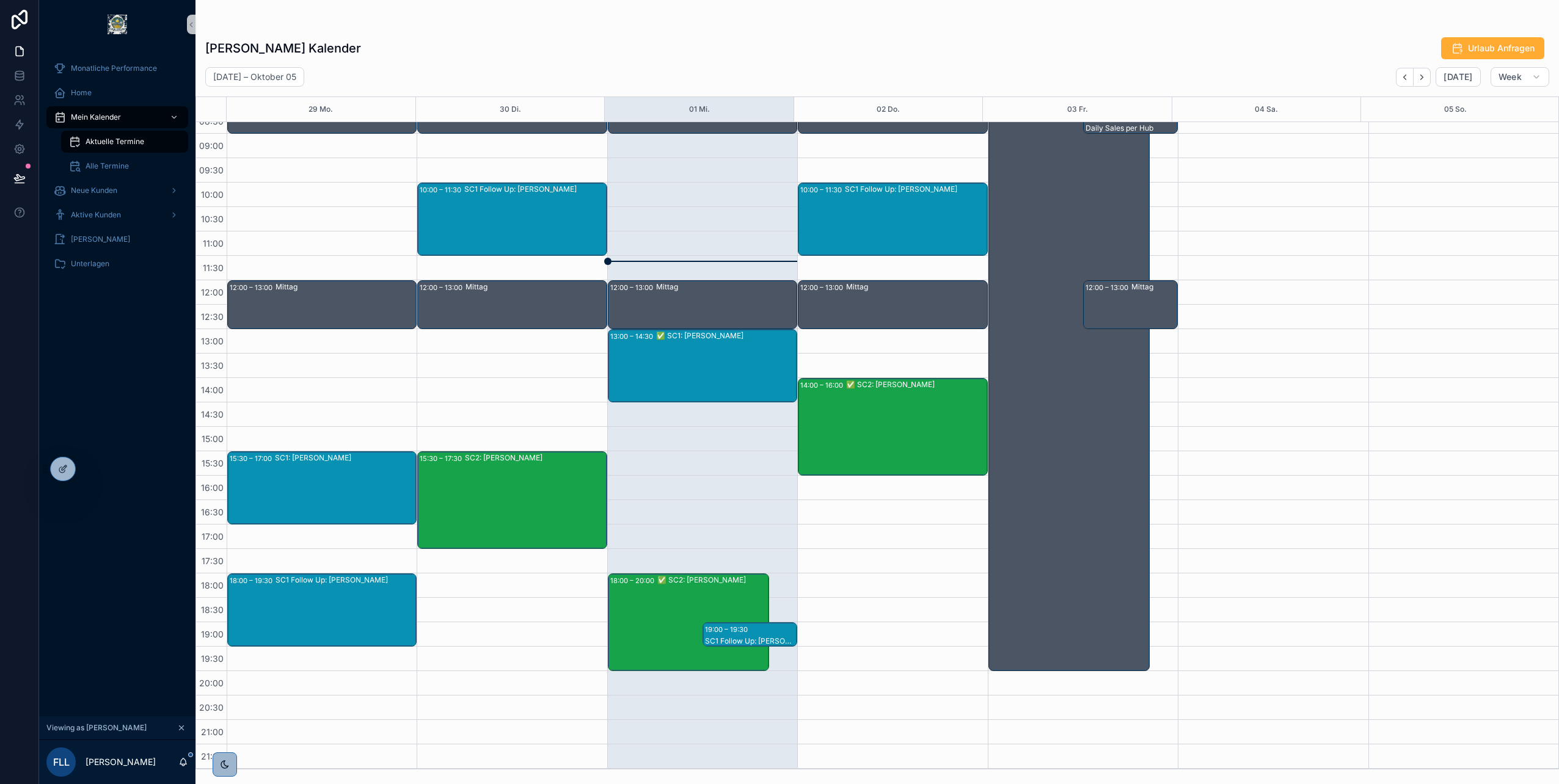
scroll to position [134, 0]
click at [90, 465] on icon at bounding box center [89, 469] width 9 height 9
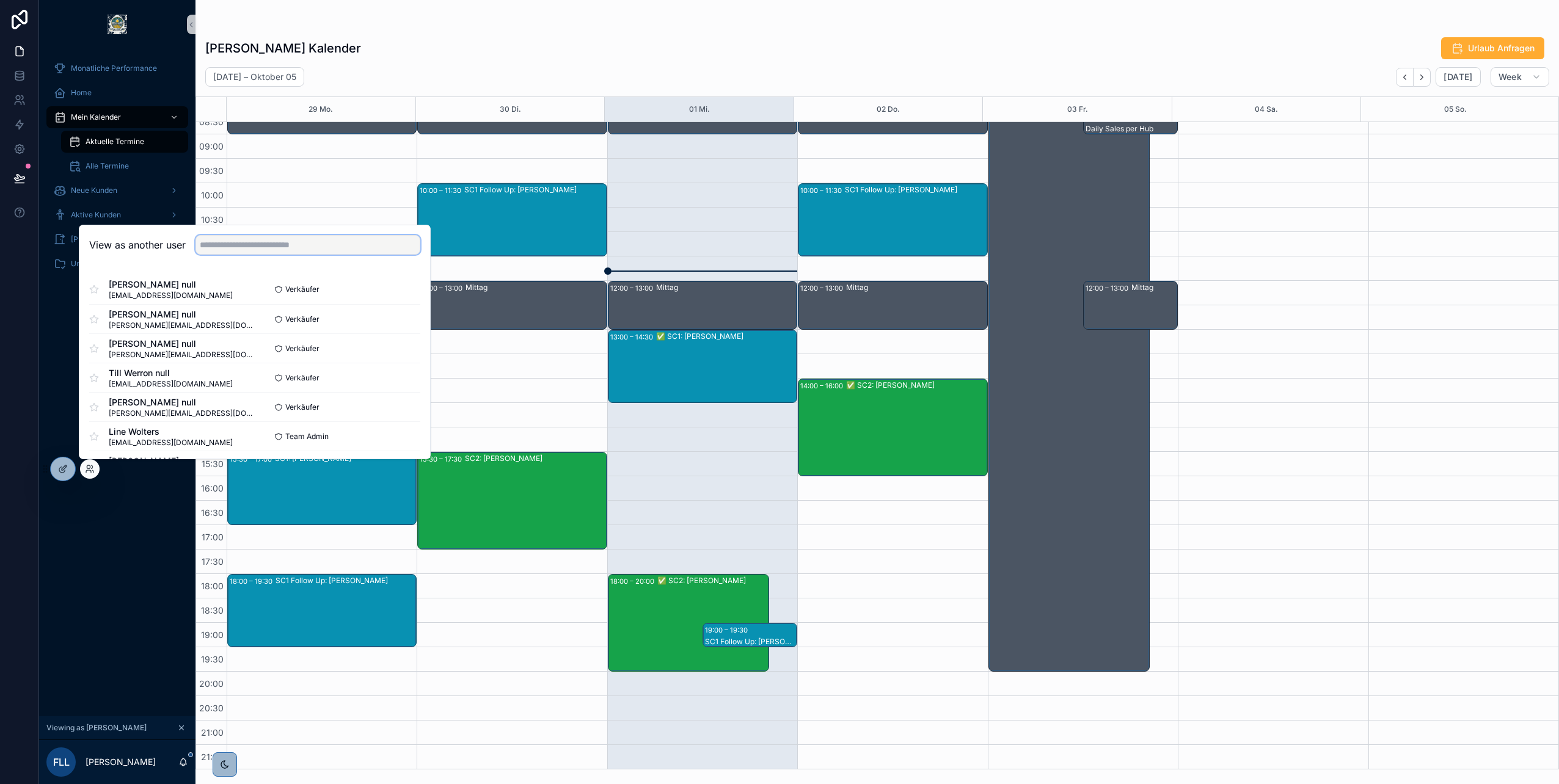
click at [268, 250] on input "text" at bounding box center [307, 245] width 225 height 20
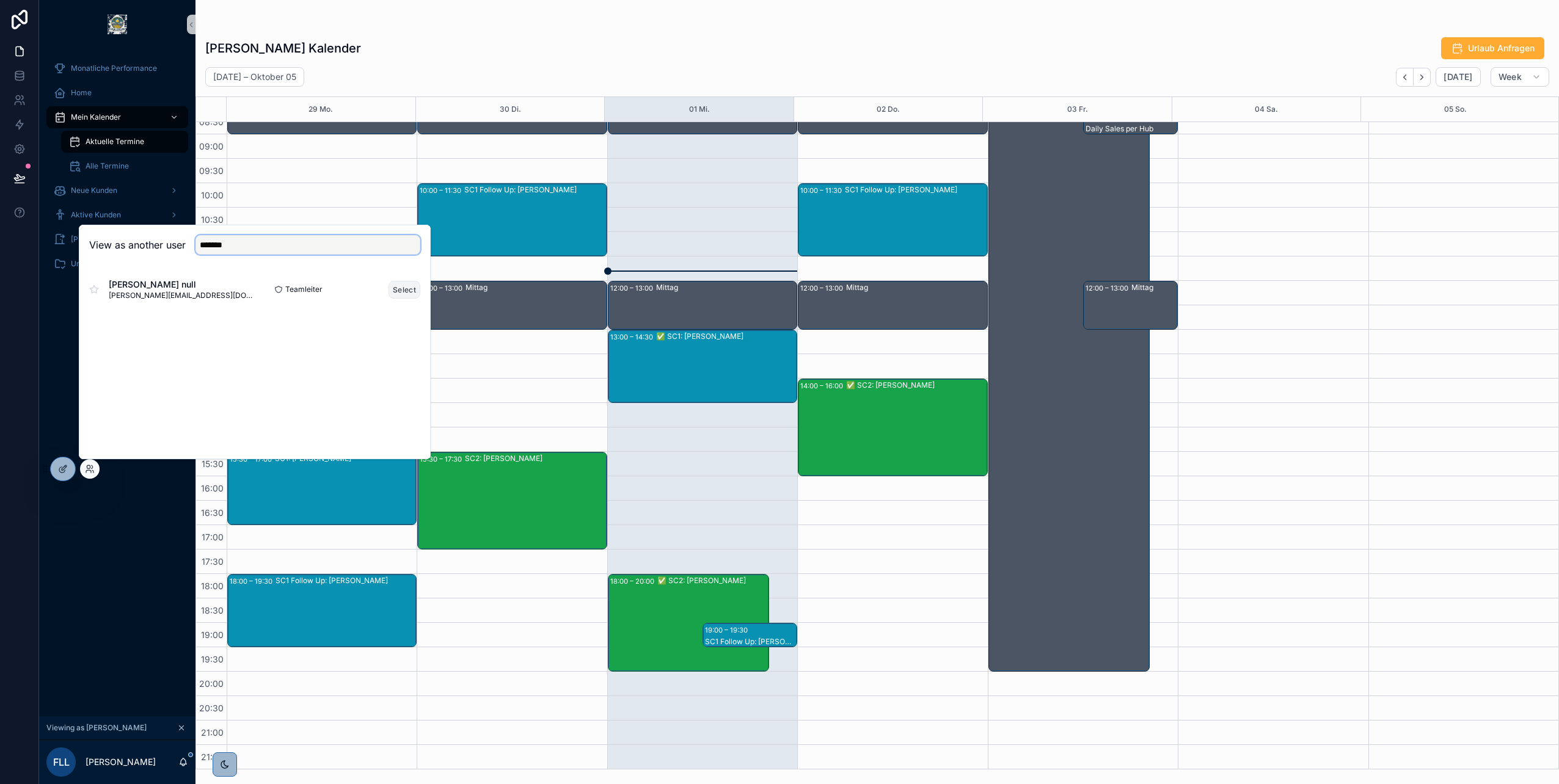
type input "*******"
click at [402, 286] on button "Select" at bounding box center [404, 290] width 32 height 18
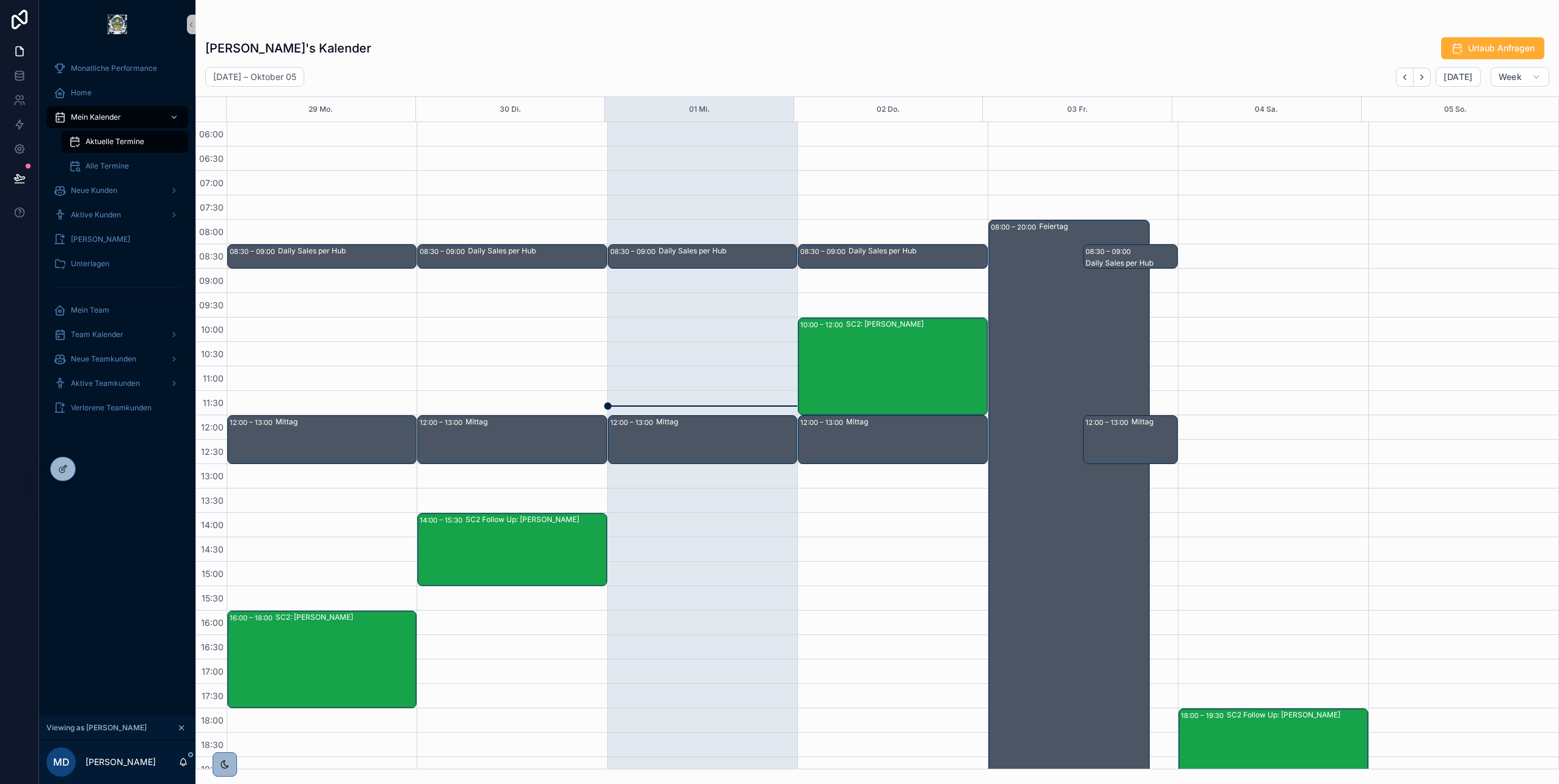
scroll to position [135, 0]
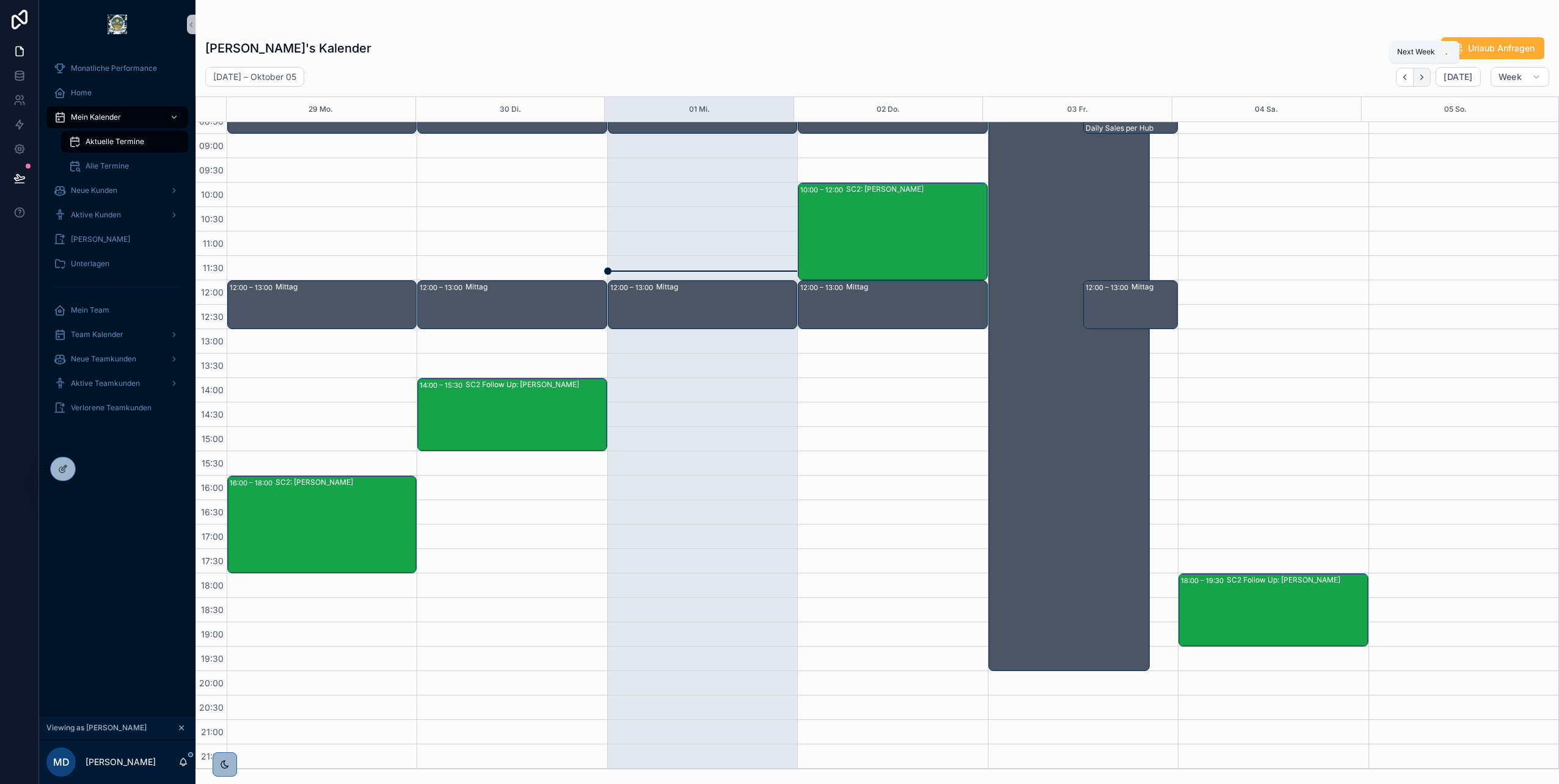
click at [1422, 76] on icon "Next" at bounding box center [1422, 77] width 9 height 9
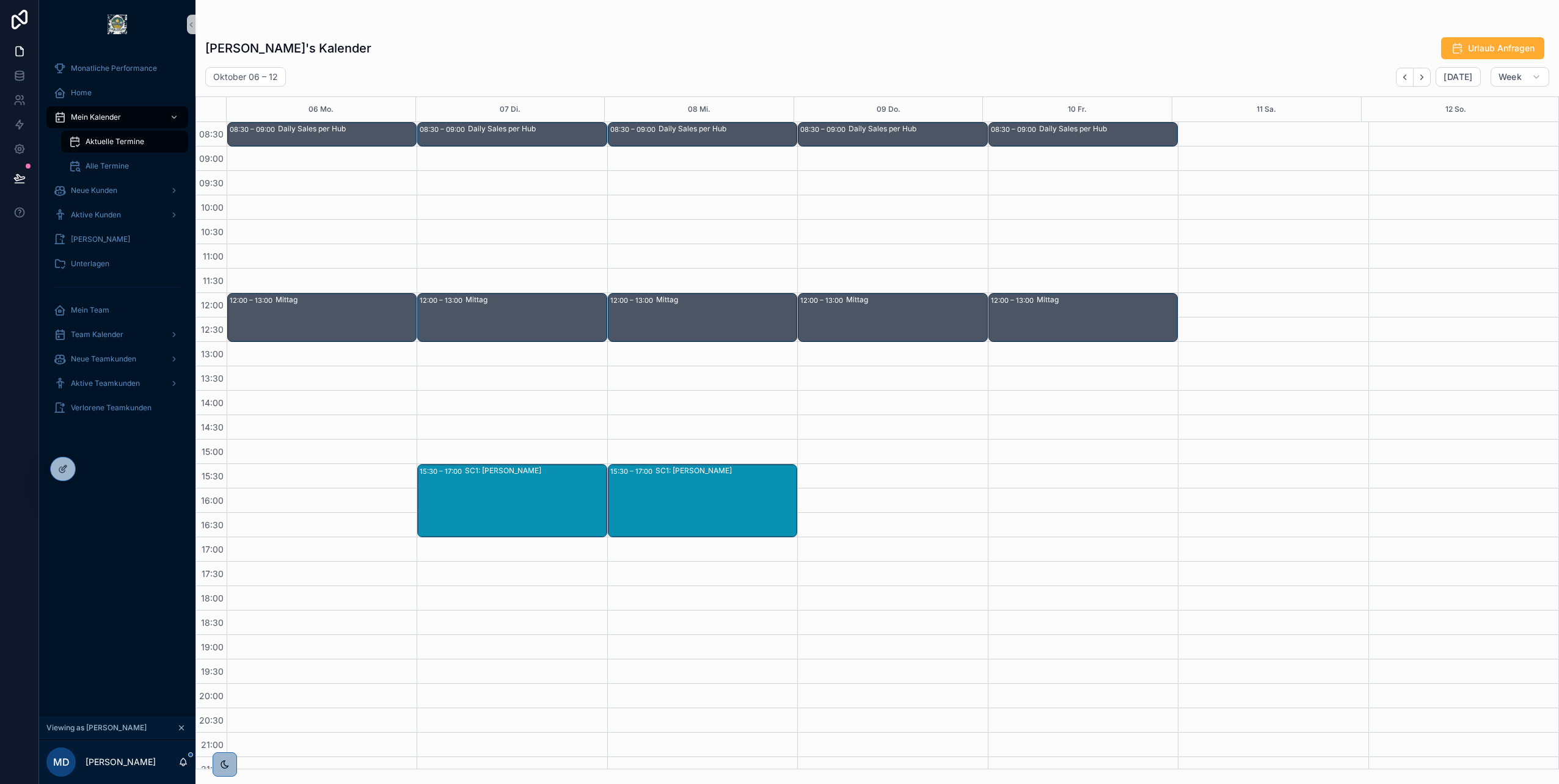
scroll to position [61, 0]
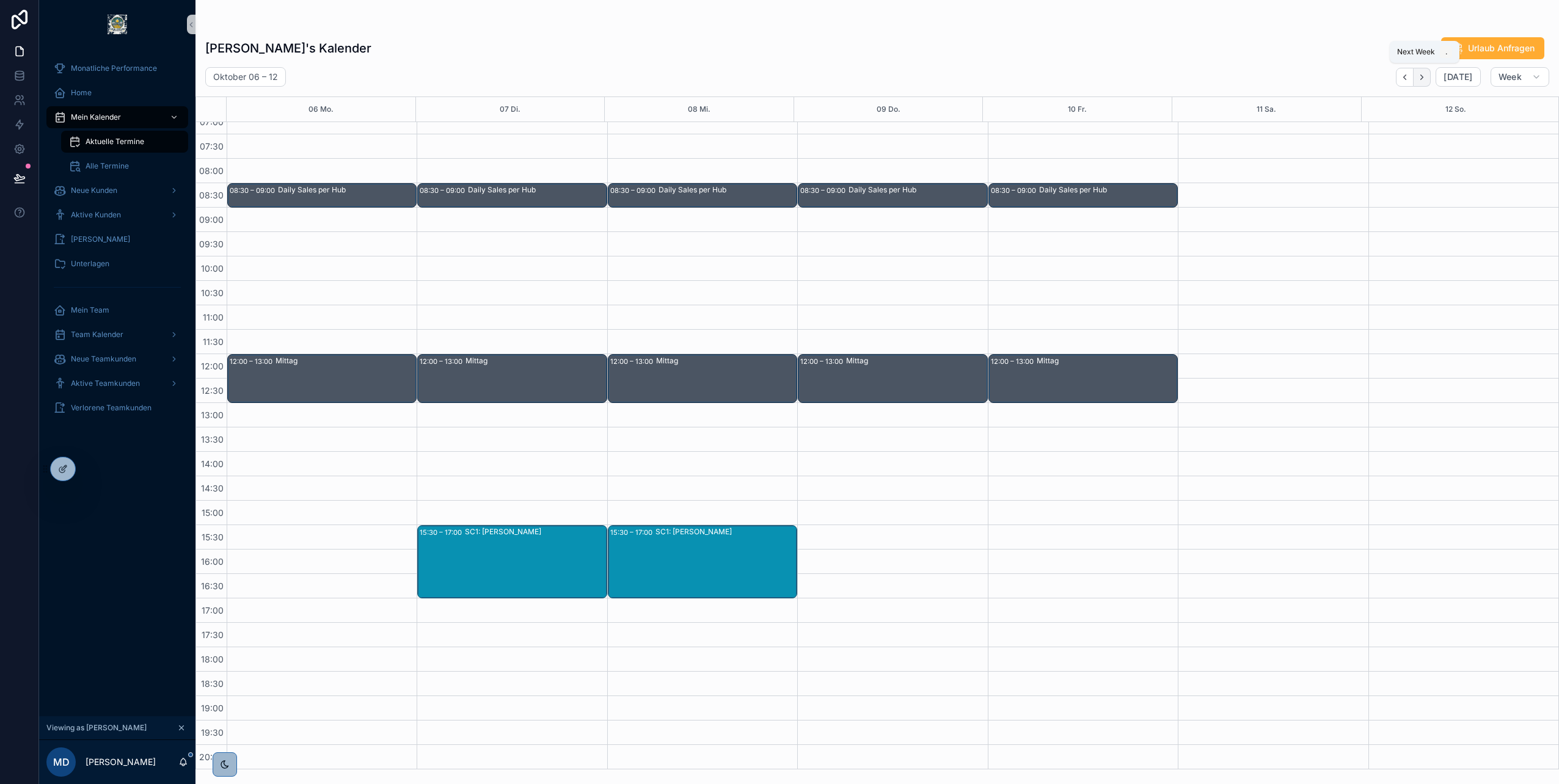
click at [1420, 83] on button "Next" at bounding box center [1422, 77] width 17 height 19
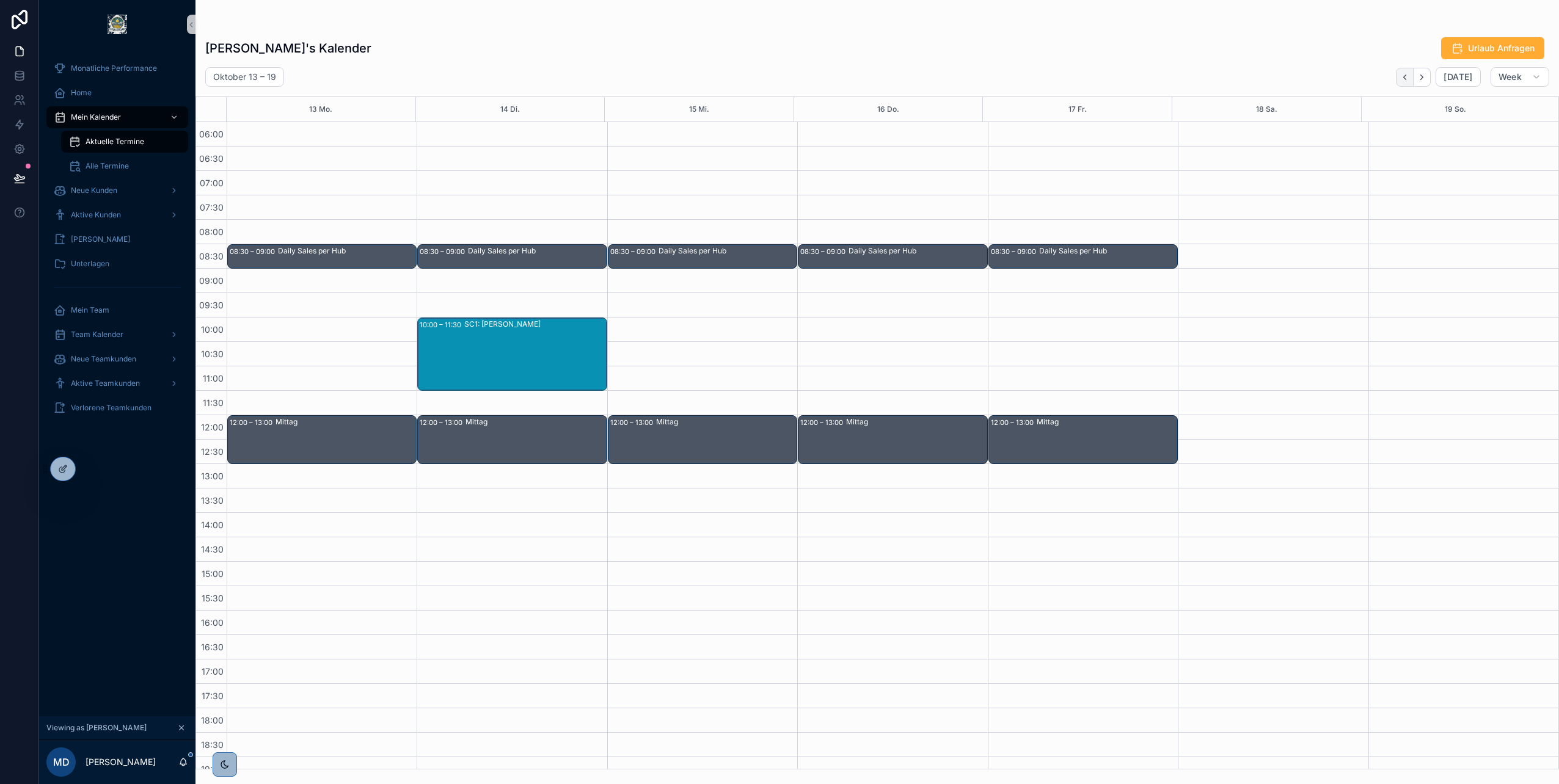
click at [1407, 80] on icon "Back" at bounding box center [1405, 77] width 9 height 9
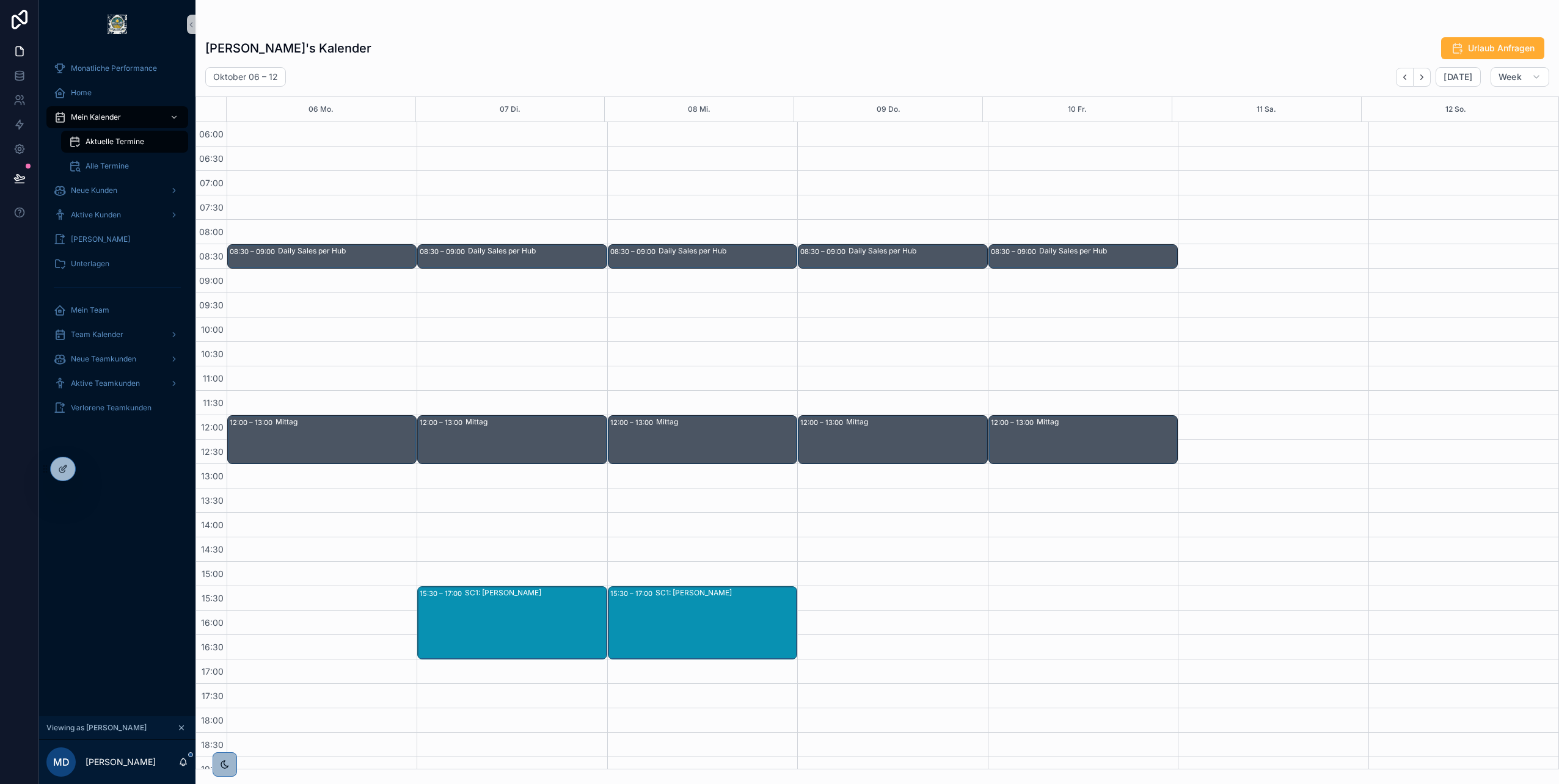
scroll to position [61, 0]
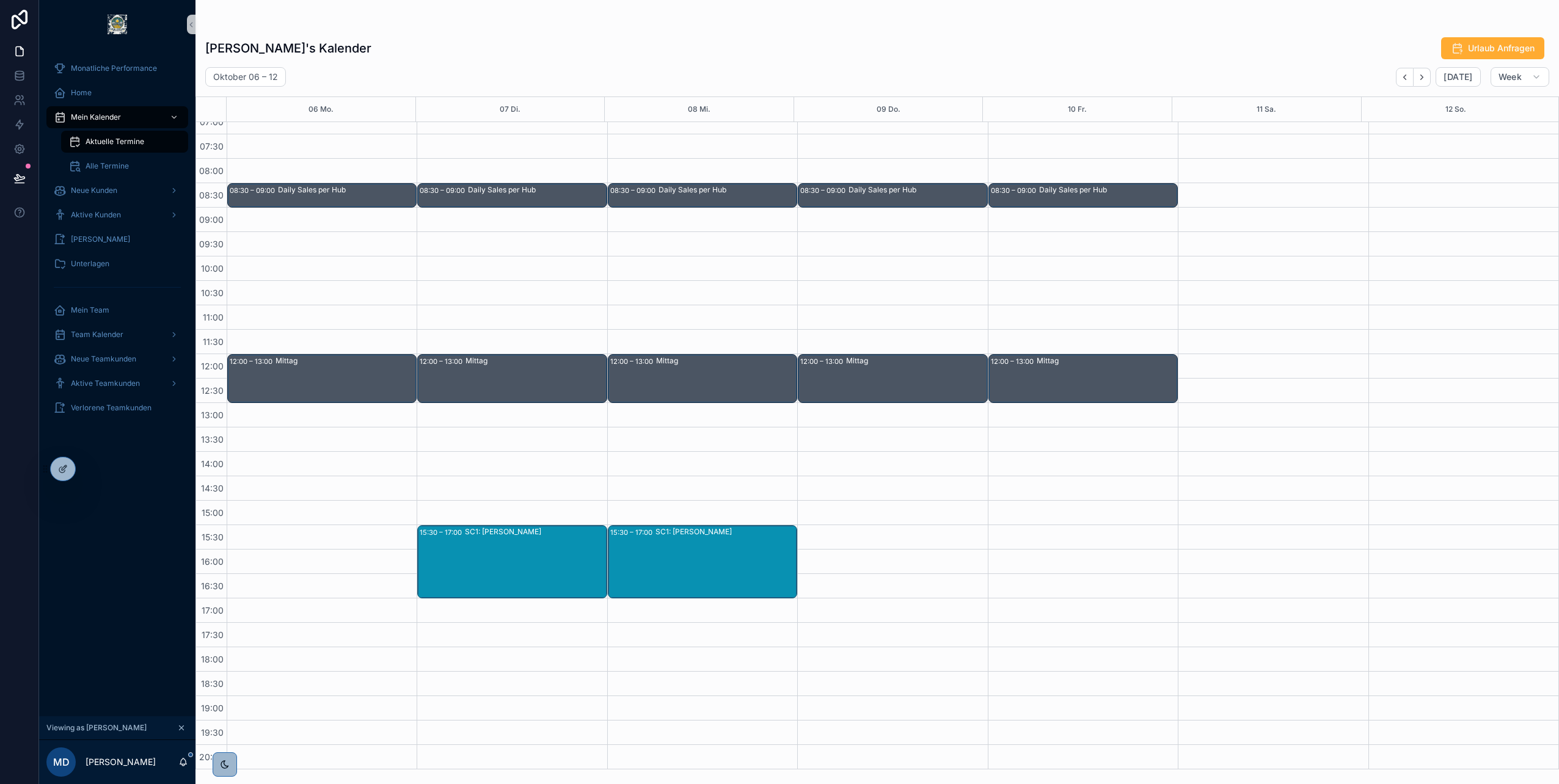
click at [456, 39] on div "[PERSON_NAME]'s Kalender Urlaub Anfragen" at bounding box center [877, 48] width 1344 height 23
click at [128, 337] on div "Team Kalender" at bounding box center [117, 334] width 127 height 20
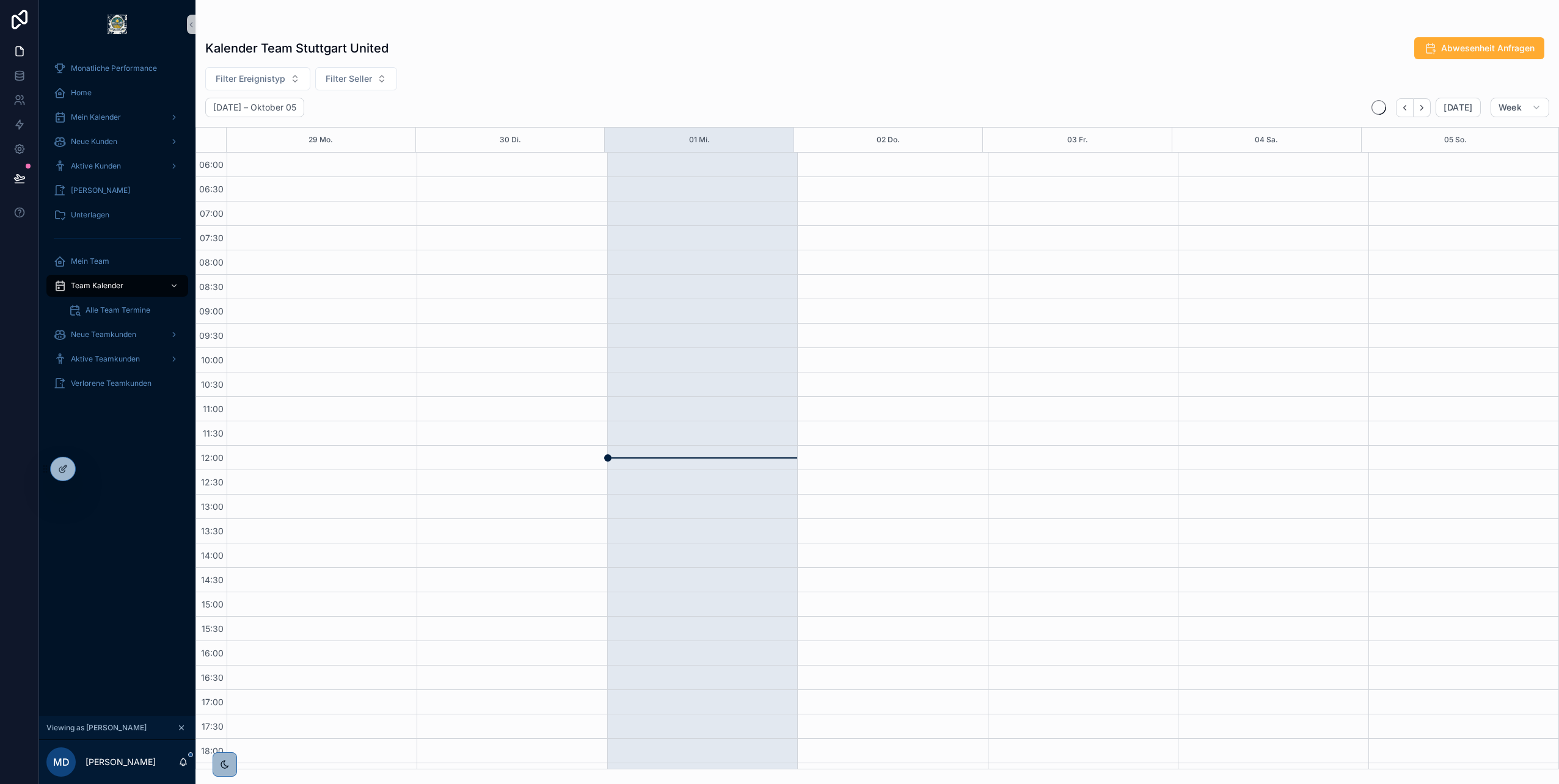
scroll to position [166, 0]
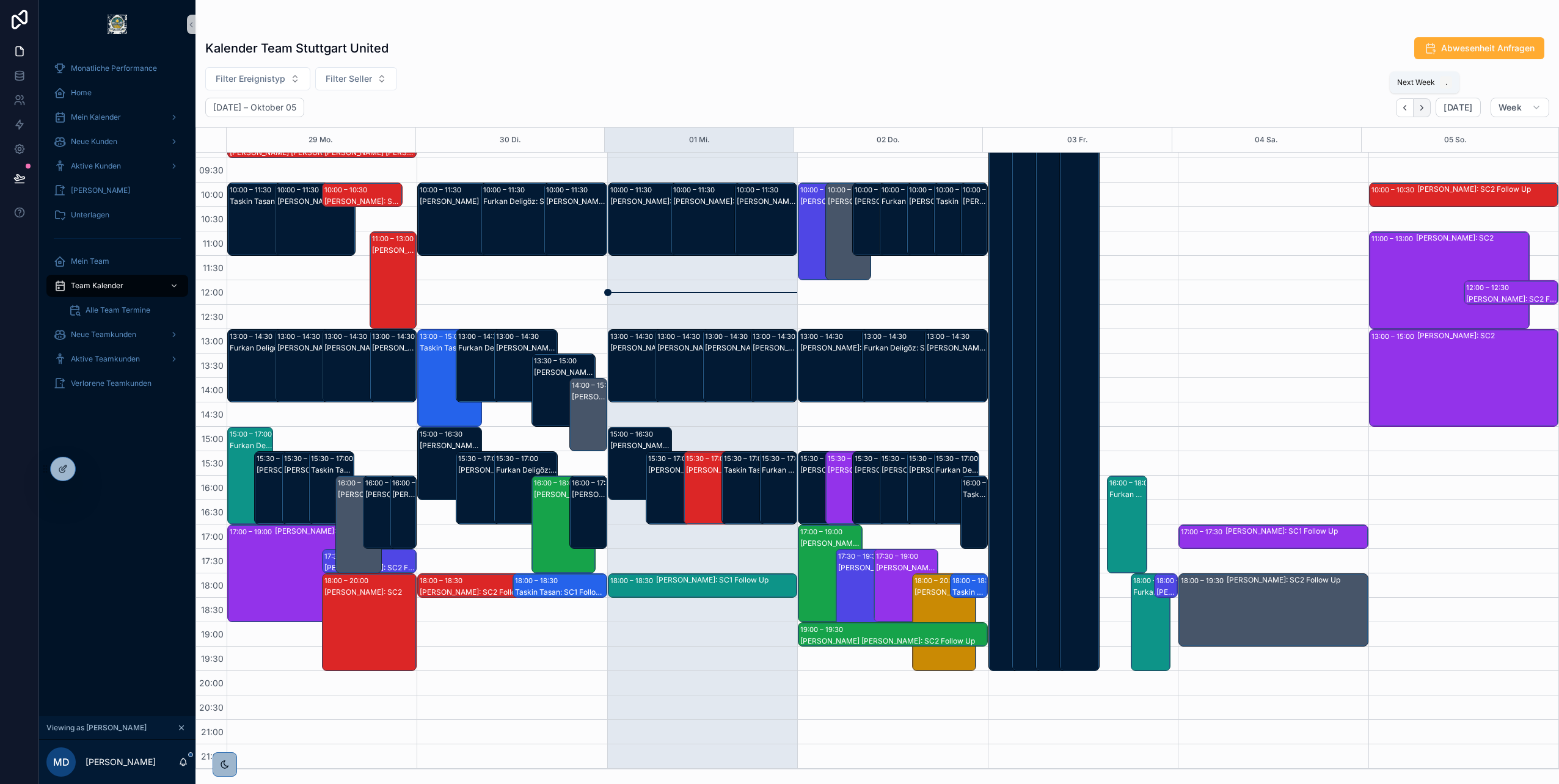
click at [1426, 108] on icon "Next" at bounding box center [1422, 107] width 9 height 9
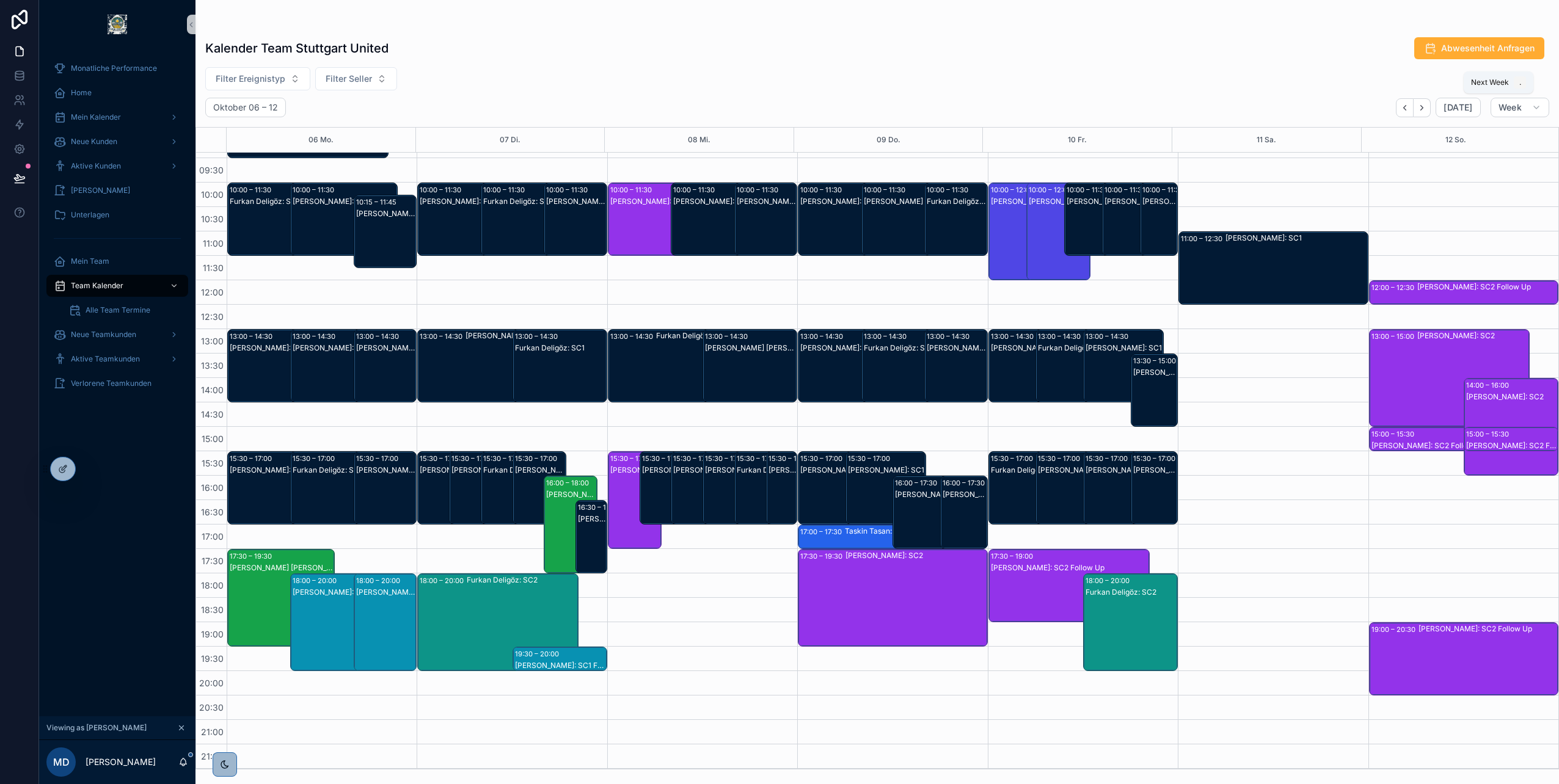
click at [1426, 108] on icon "Next" at bounding box center [1422, 107] width 9 height 9
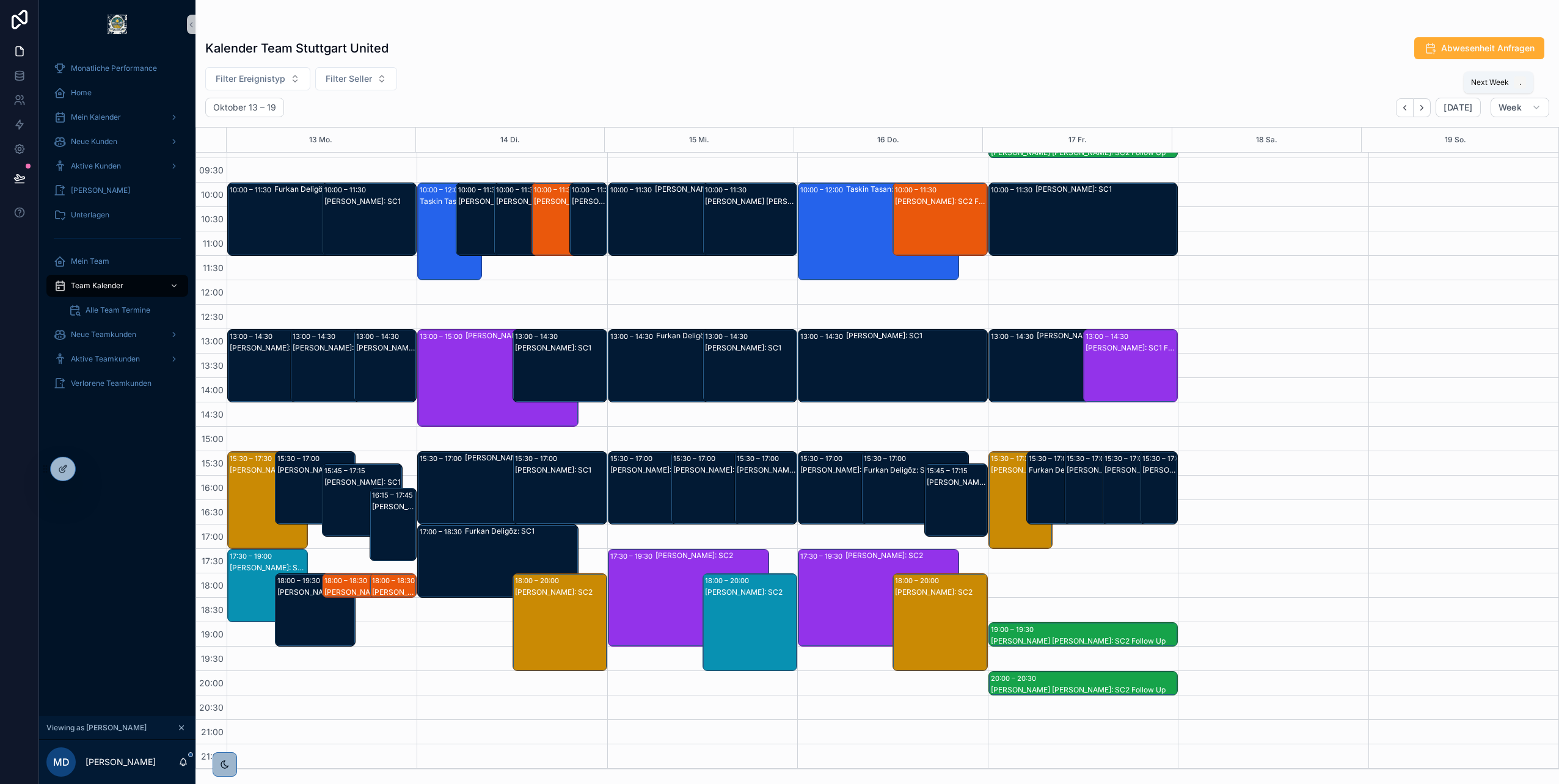
click at [1426, 108] on icon "Next" at bounding box center [1422, 107] width 9 height 9
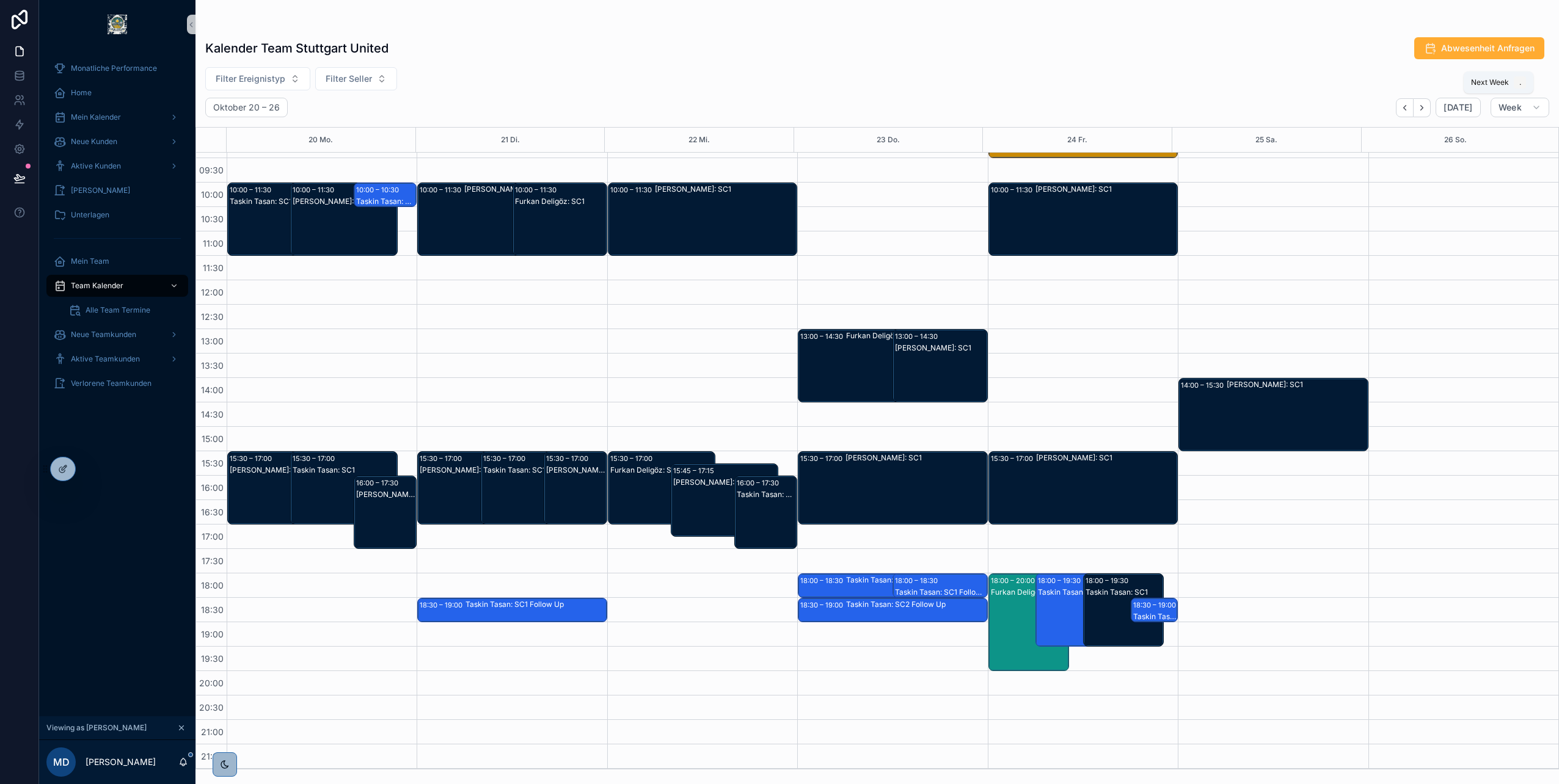
click at [1426, 108] on icon "Next" at bounding box center [1422, 107] width 9 height 9
